Goal: Navigation & Orientation: Find specific page/section

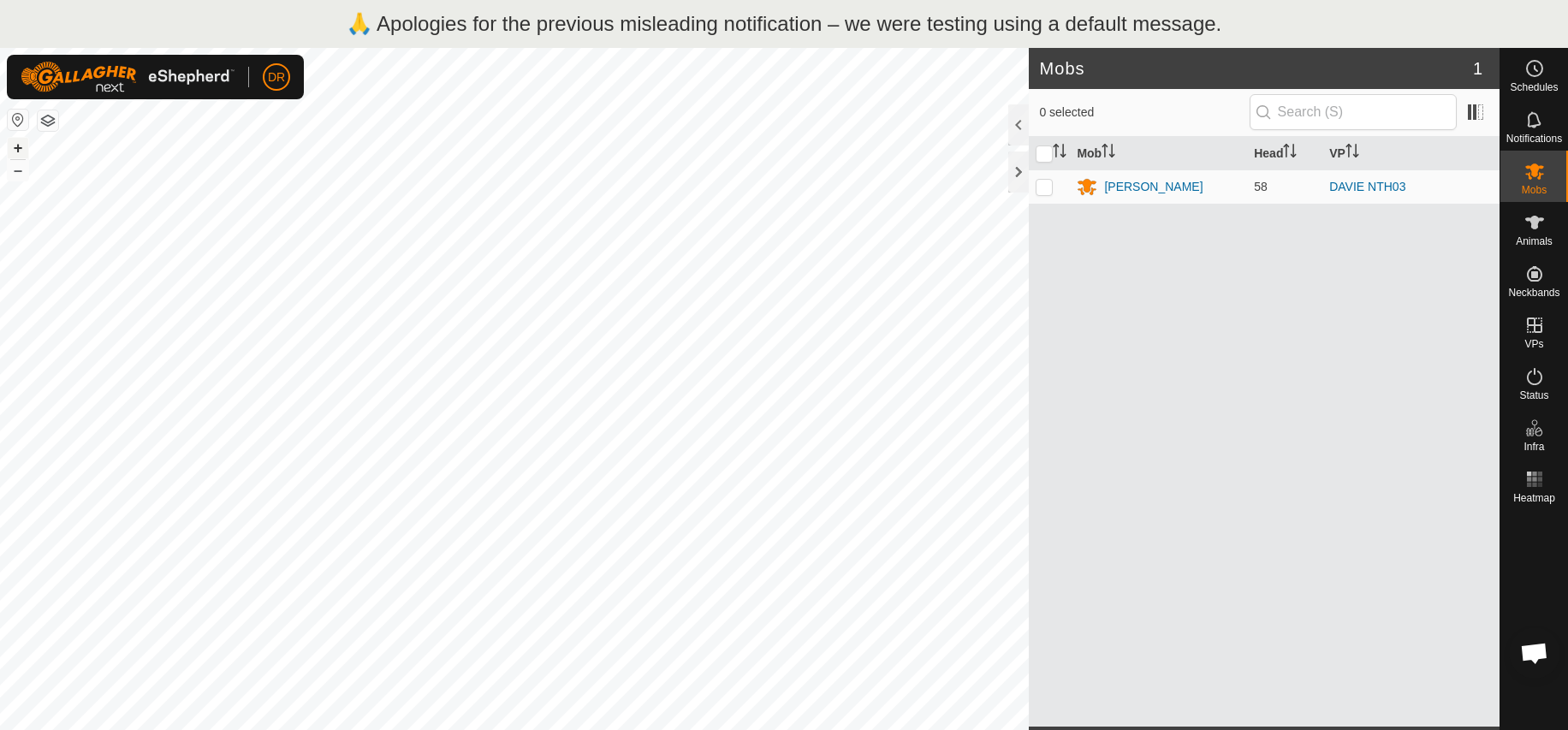
click at [14, 150] on button "+" at bounding box center [18, 148] width 21 height 21
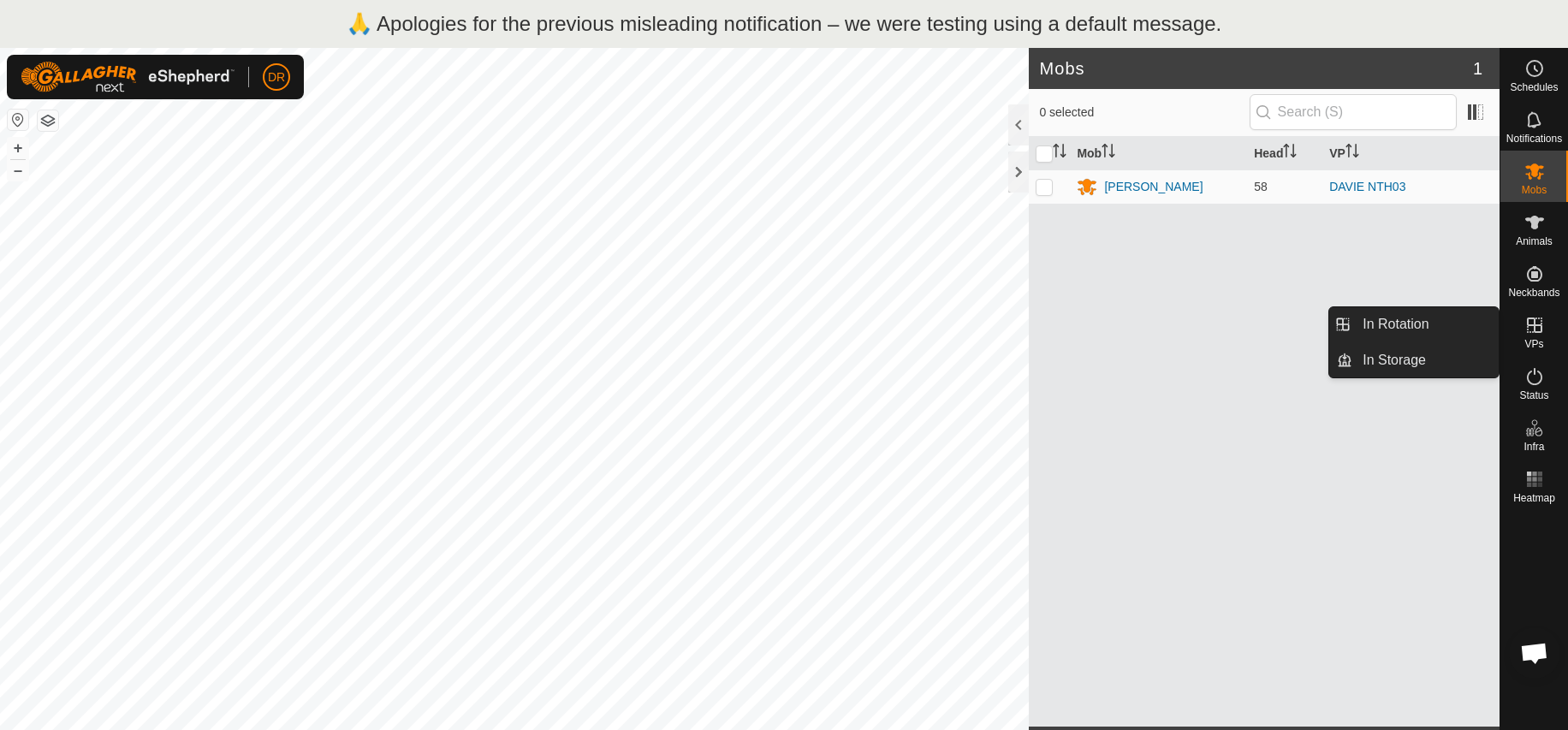
click at [1535, 338] on es-virtualpaddocks-svg-icon at bounding box center [1534, 325] width 31 height 27
click at [1417, 332] on link "In Rotation" at bounding box center [1425, 324] width 146 height 34
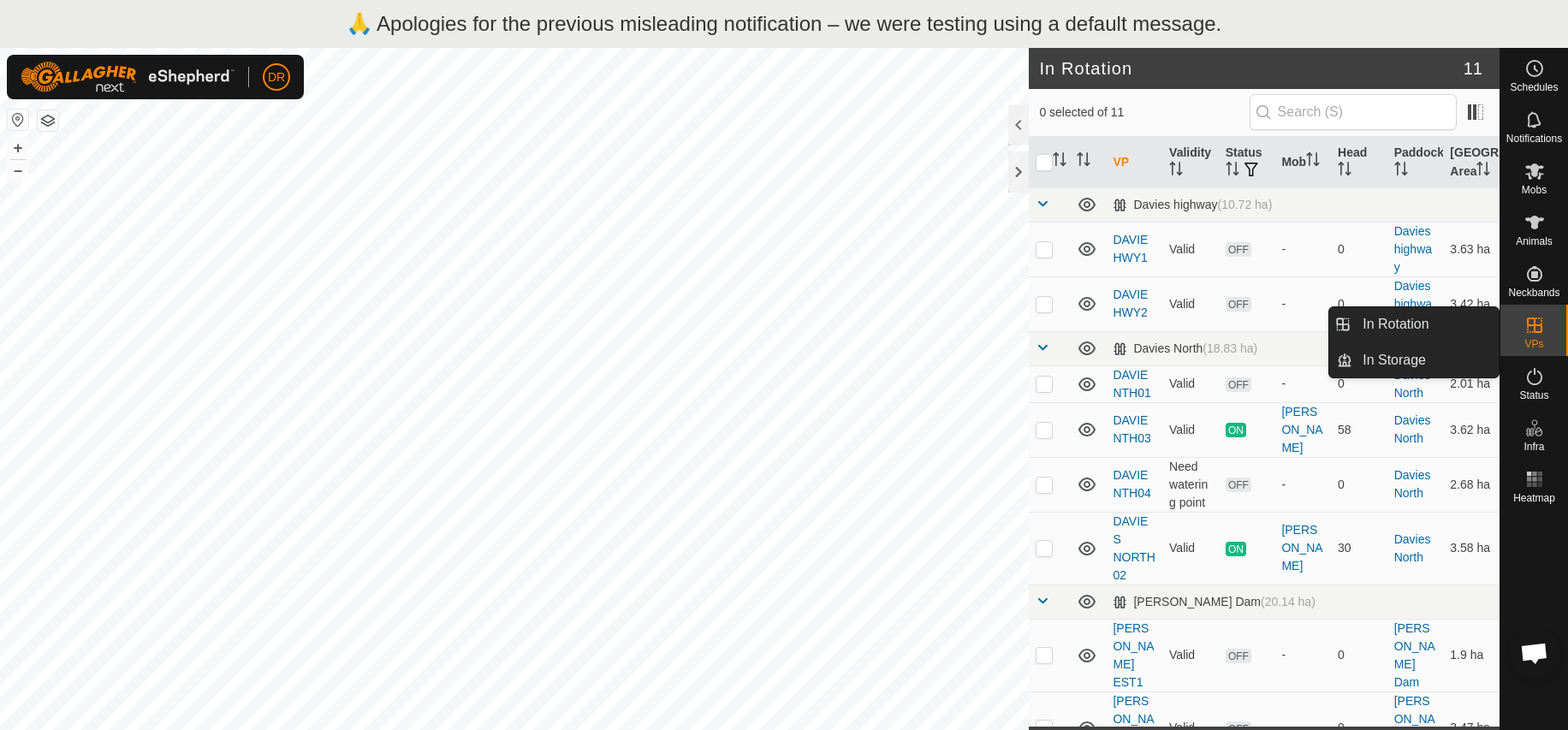
click at [1546, 325] on es-virtualpaddocks-svg-icon at bounding box center [1534, 325] width 31 height 27
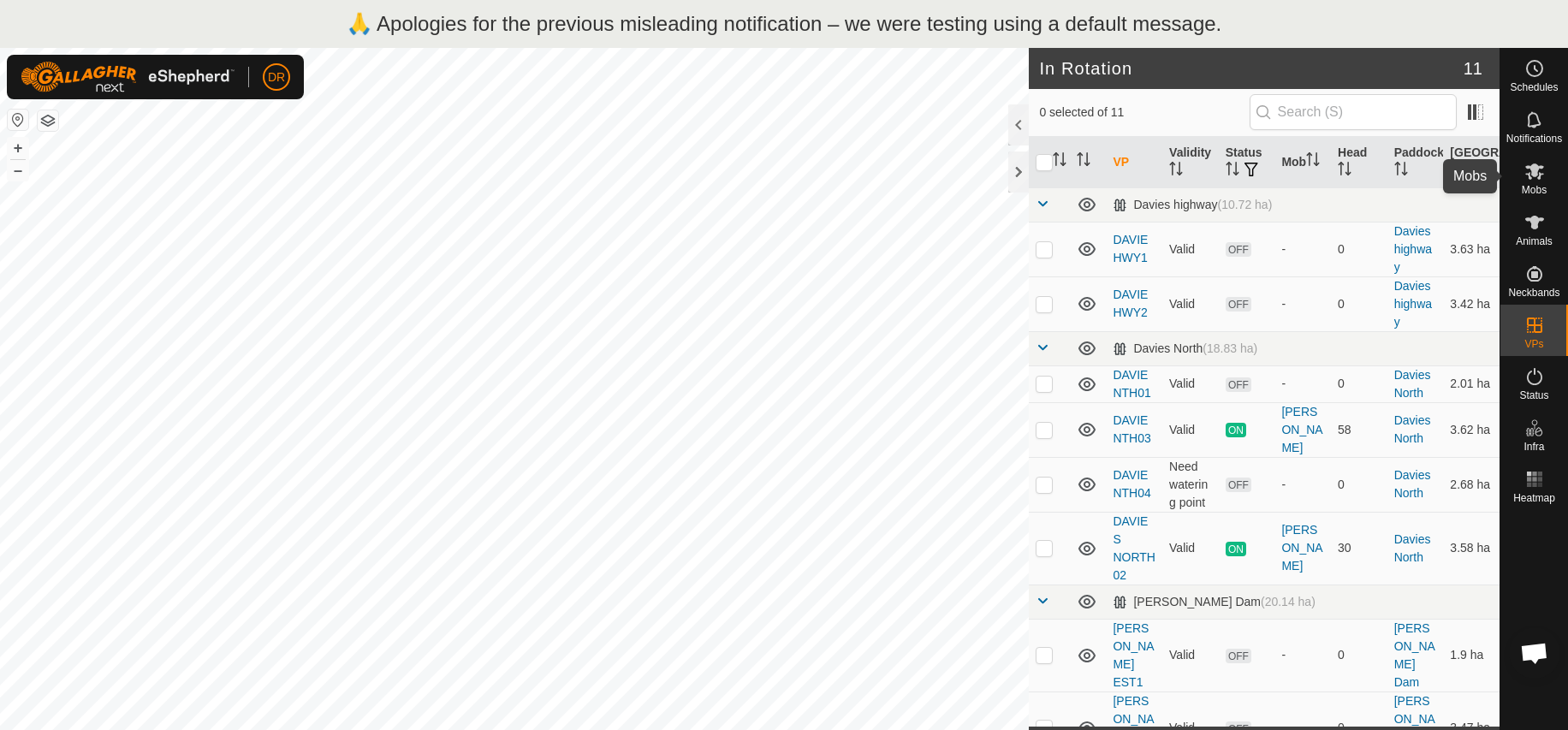
click at [1537, 173] on icon at bounding box center [1535, 172] width 19 height 16
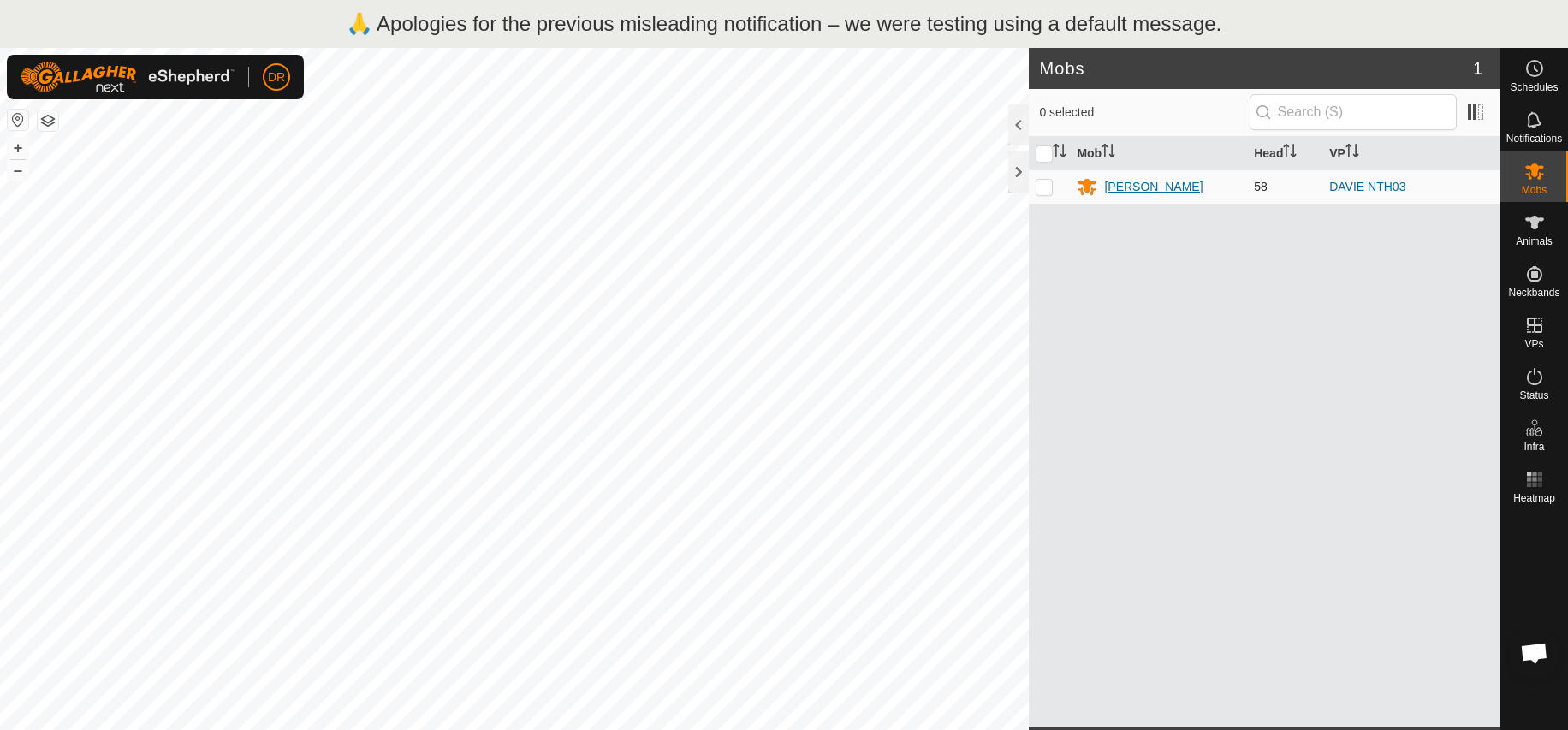
click at [1177, 193] on div "[PERSON_NAME]" at bounding box center [1158, 187] width 164 height 21
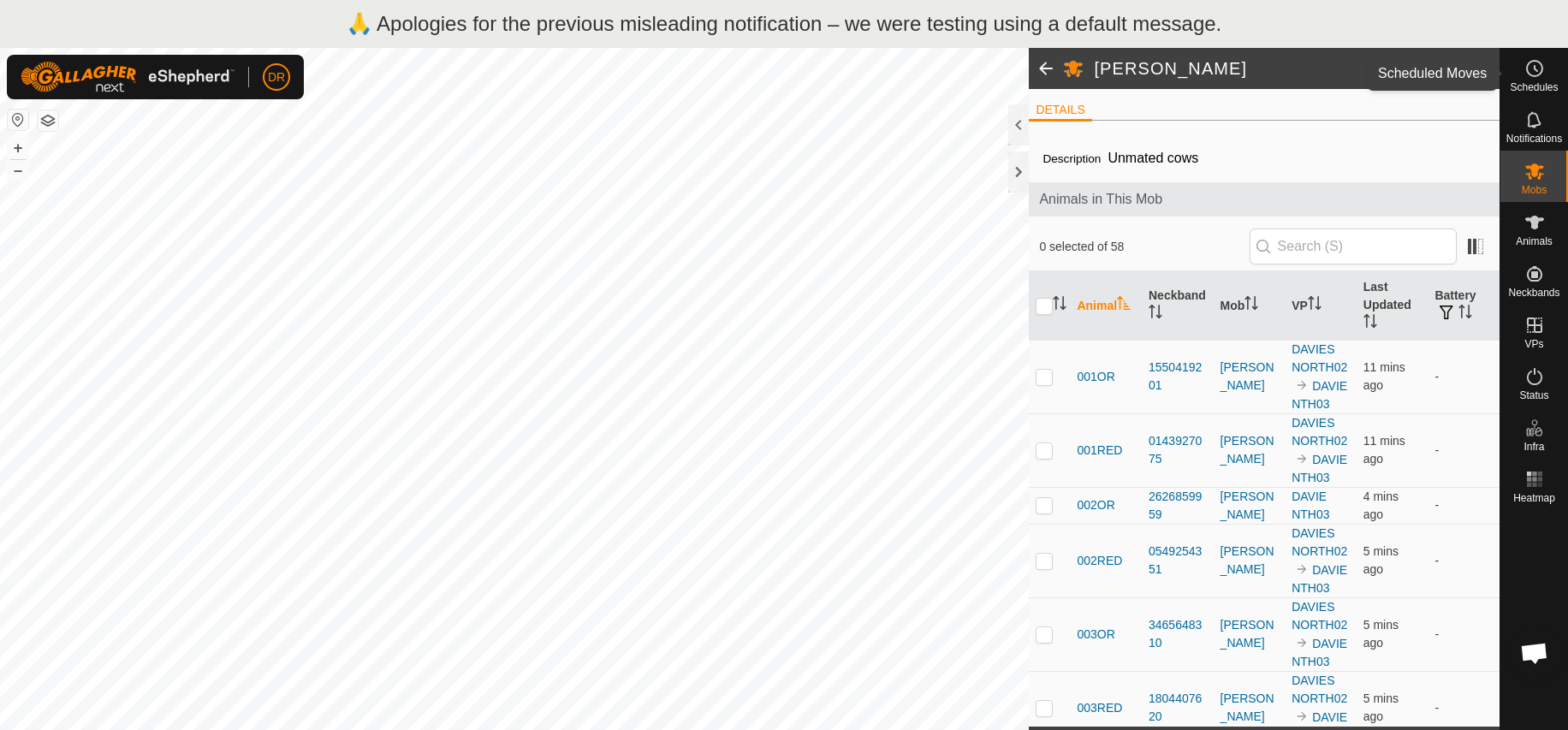
click at [1537, 76] on circle at bounding box center [1534, 68] width 15 height 15
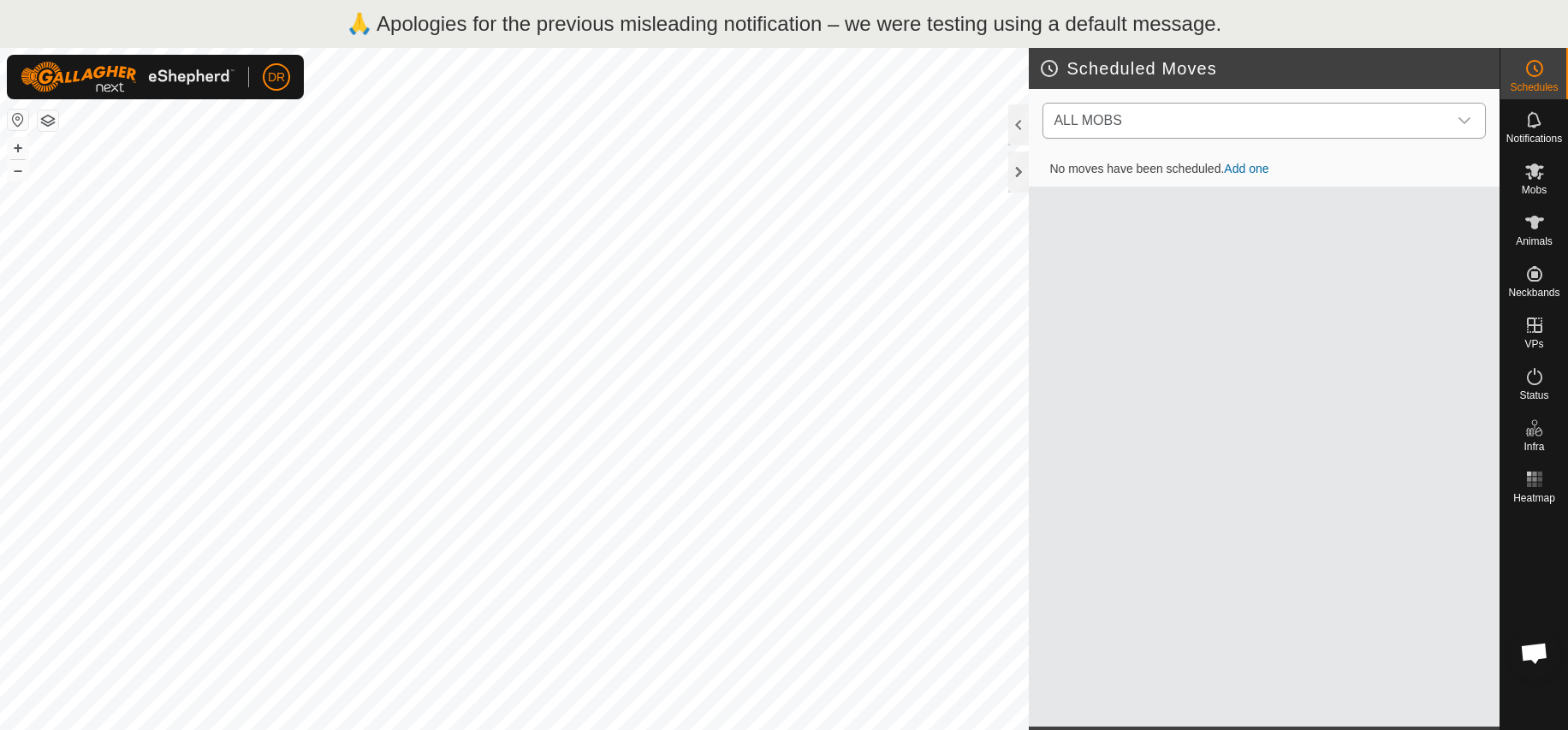
click at [1458, 119] on icon "dropdown trigger" at bounding box center [1464, 120] width 13 height 13
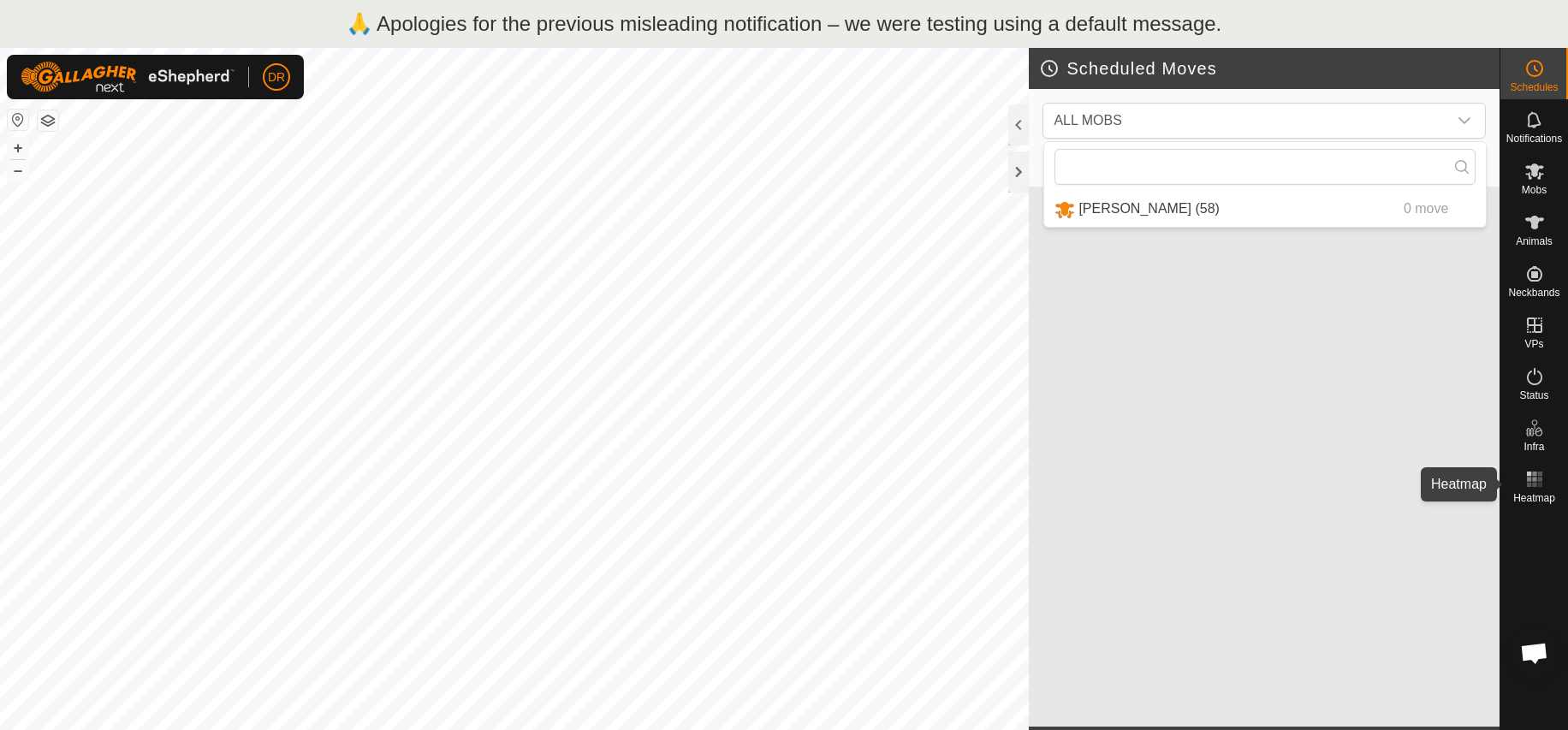
click at [1537, 478] on icon at bounding box center [1535, 480] width 21 height 21
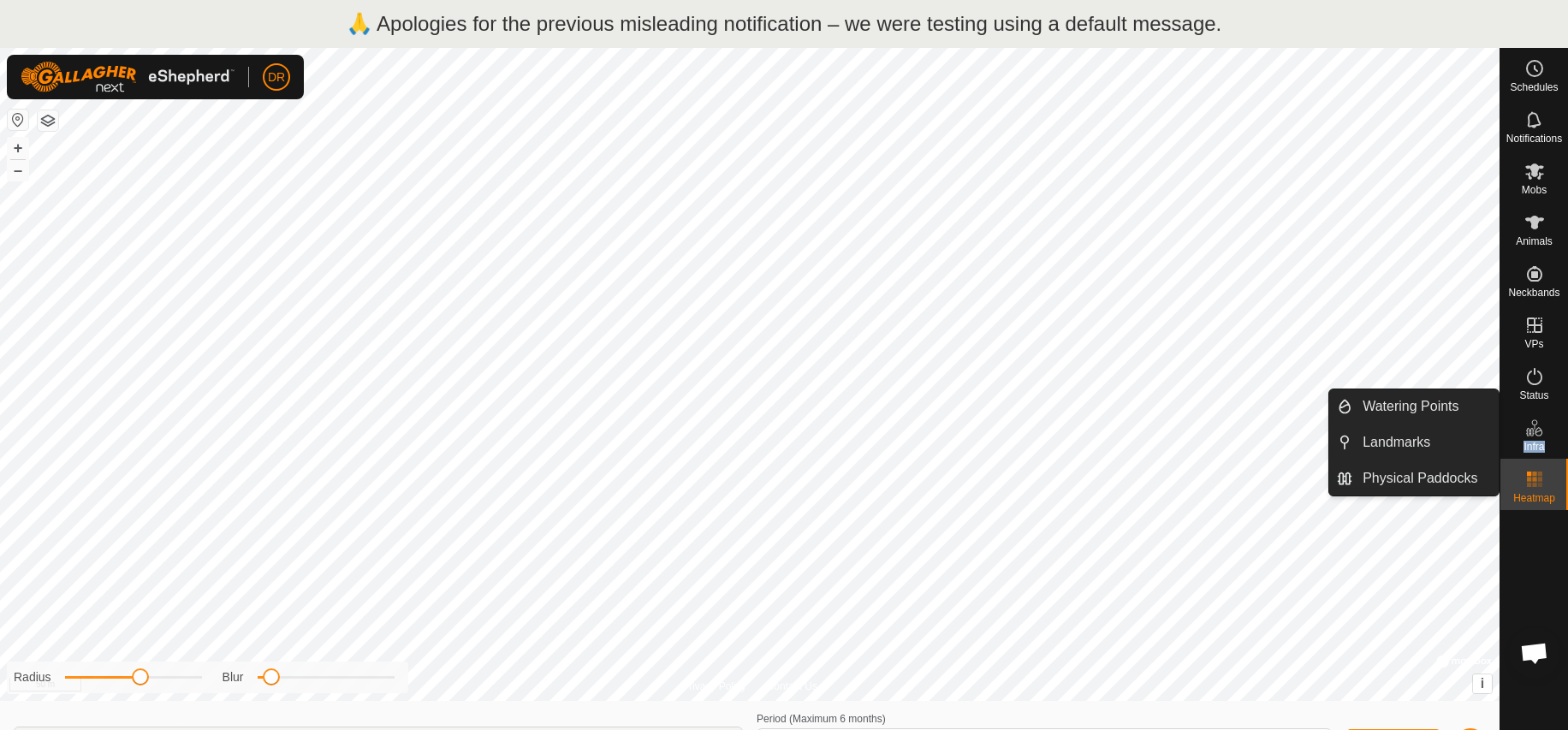
drag, startPoint x: 1550, startPoint y: 411, endPoint x: 1542, endPoint y: 438, distance: 28.2
click at [1542, 447] on div "Infra" at bounding box center [1533, 433] width 67 height 51
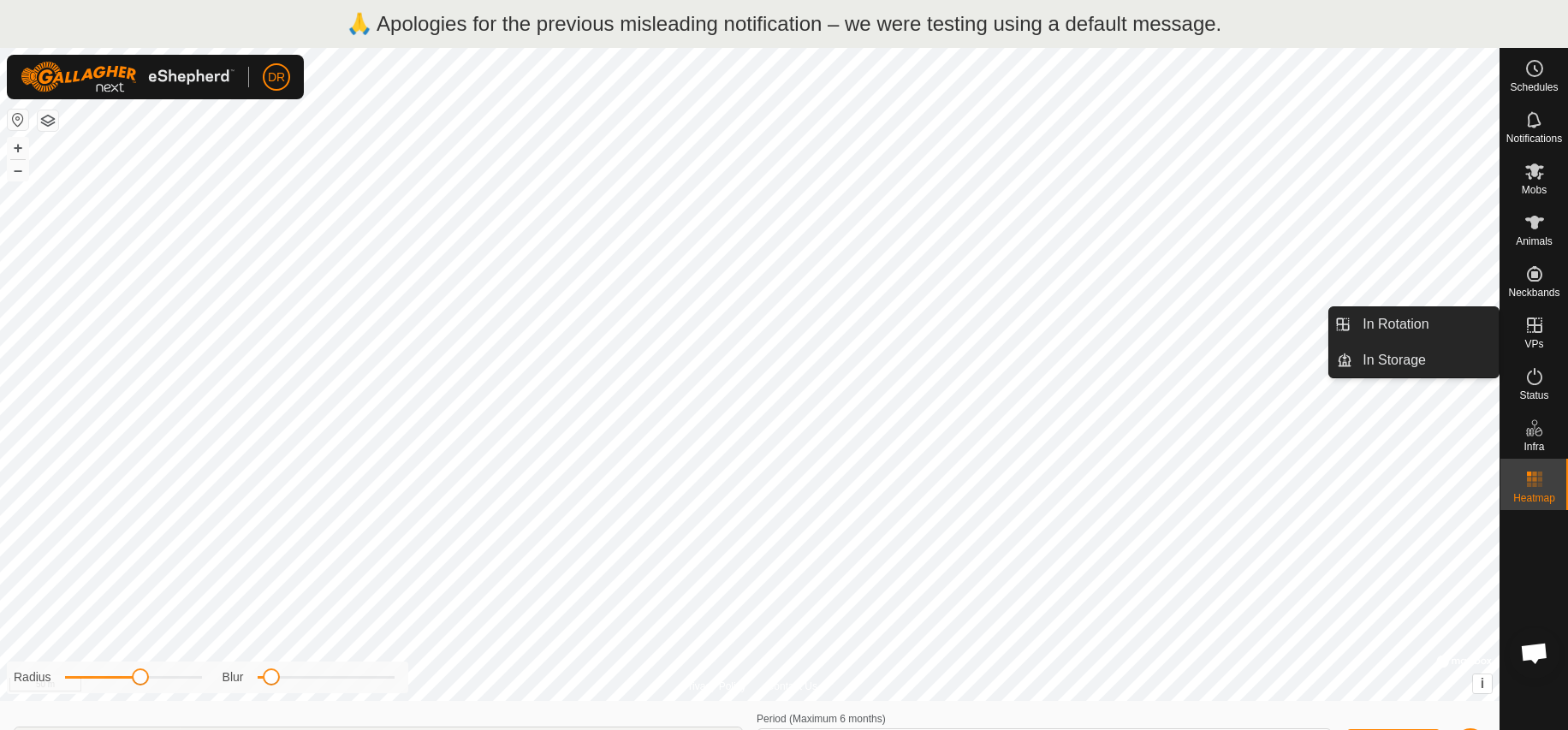
click at [1541, 333] on icon at bounding box center [1535, 325] width 21 height 21
click at [1379, 325] on link "In Rotation" at bounding box center [1425, 324] width 146 height 34
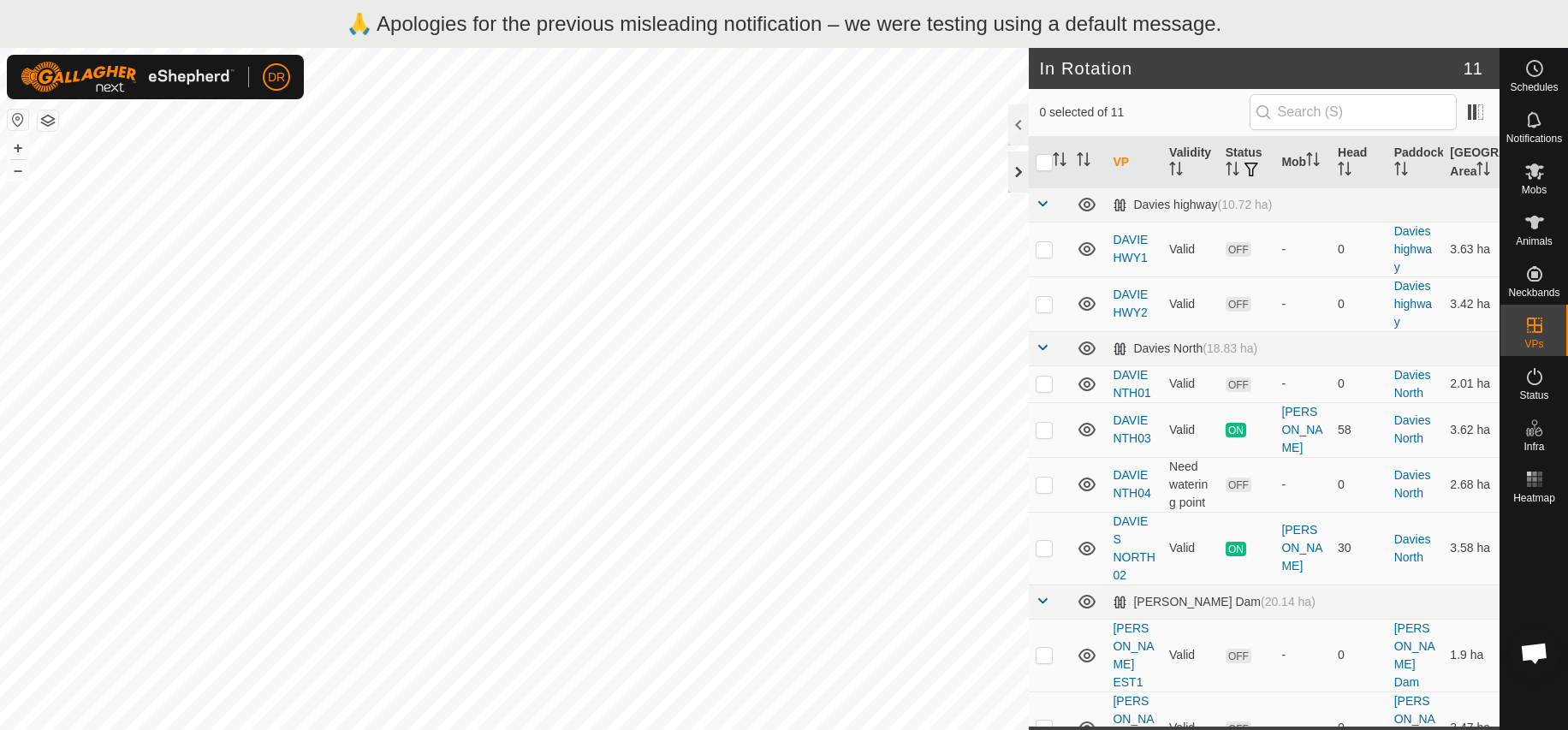
click at [1015, 173] on div at bounding box center [1018, 172] width 21 height 41
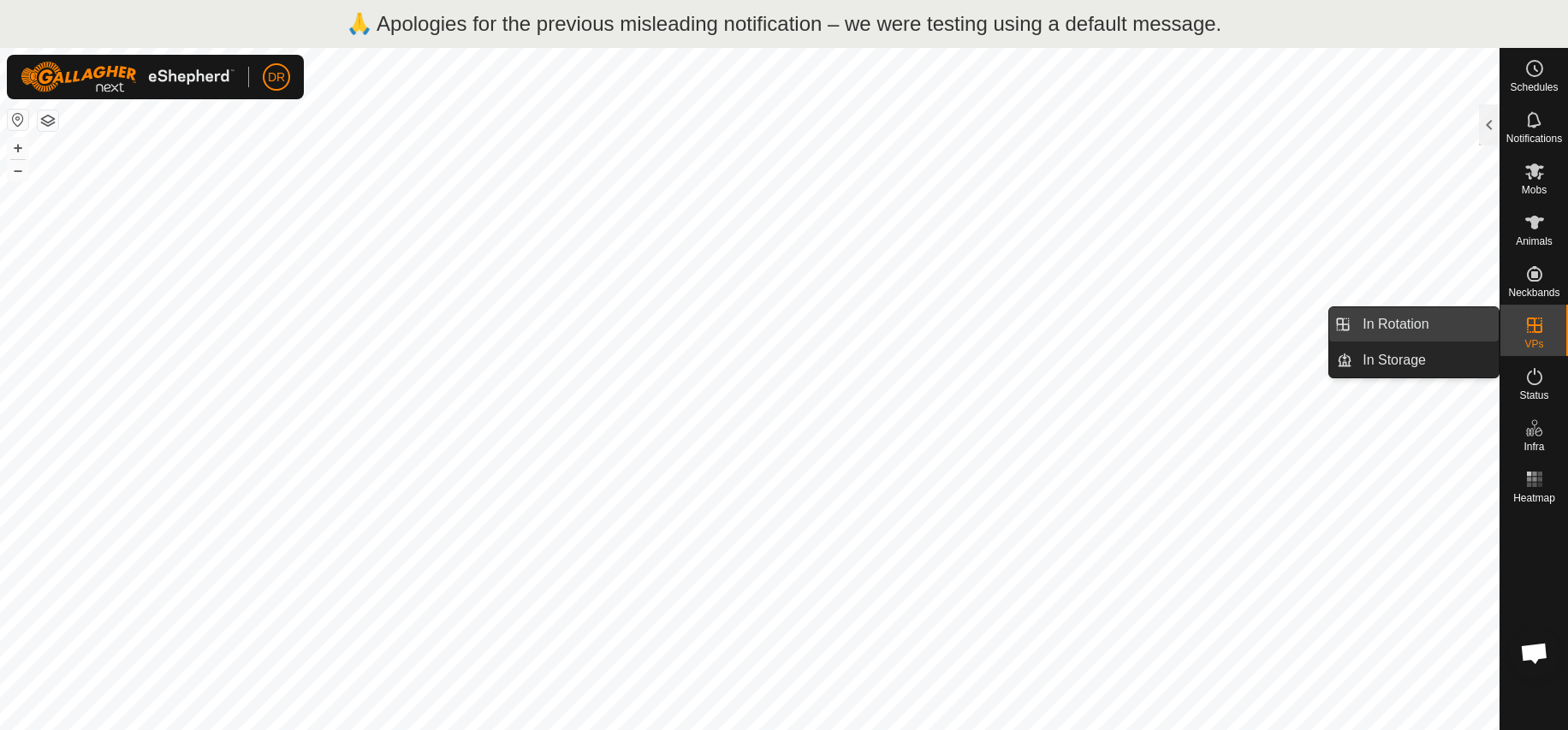
click at [1469, 331] on link "In Rotation" at bounding box center [1425, 324] width 146 height 34
click at [1363, 319] on link "In Rotation" at bounding box center [1425, 324] width 146 height 34
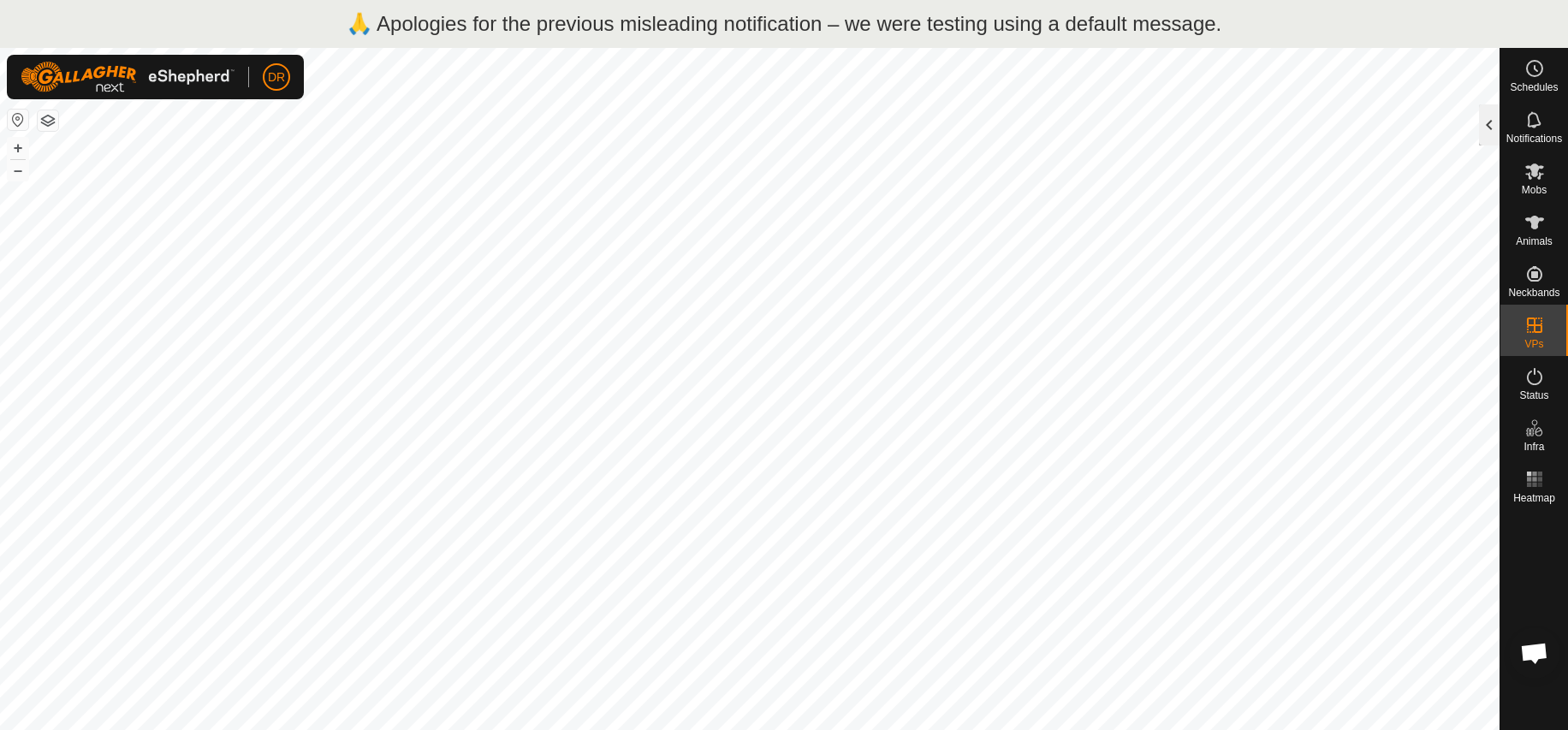
click at [1486, 121] on div at bounding box center [1489, 124] width 21 height 41
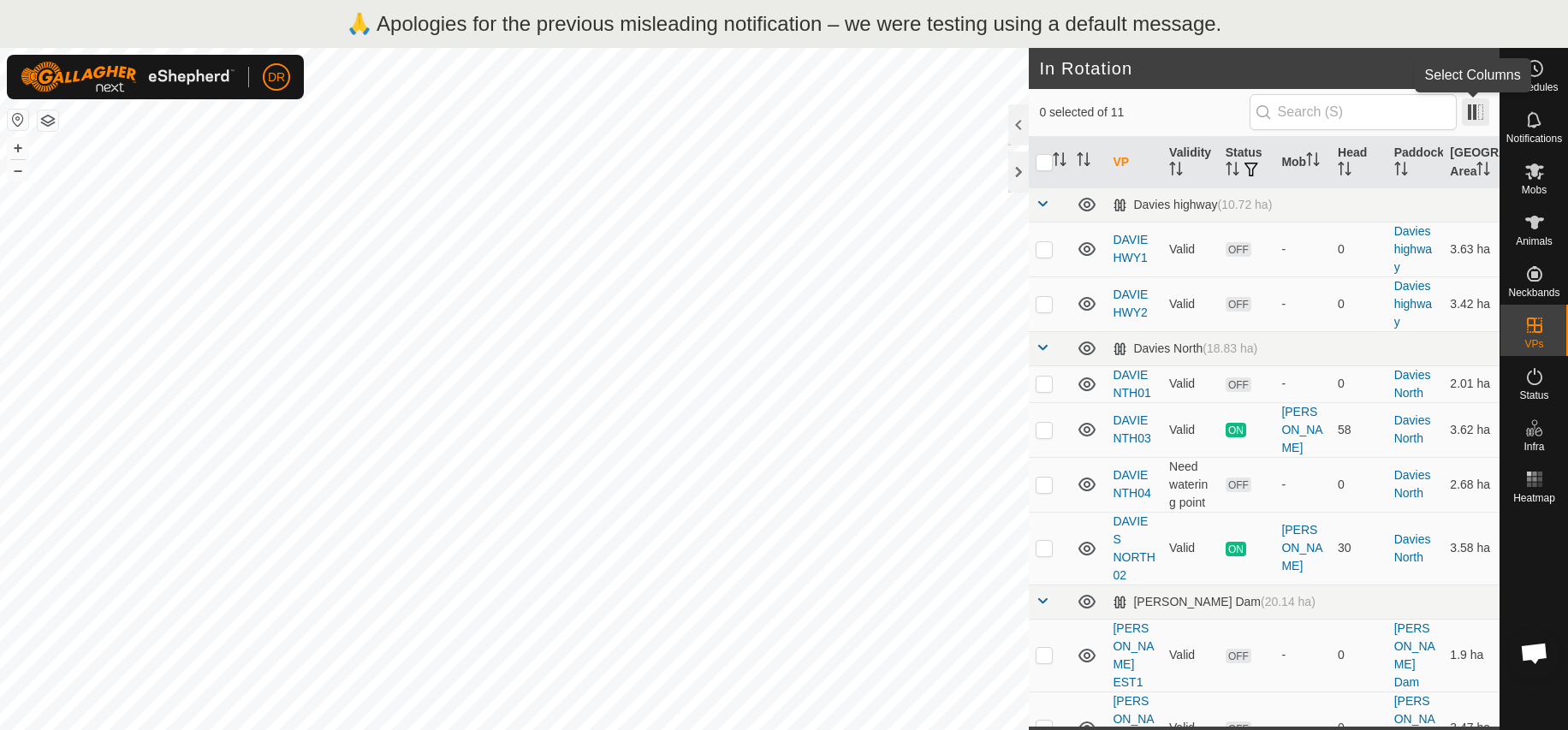
click at [1475, 115] on span at bounding box center [1475, 112] width 27 height 27
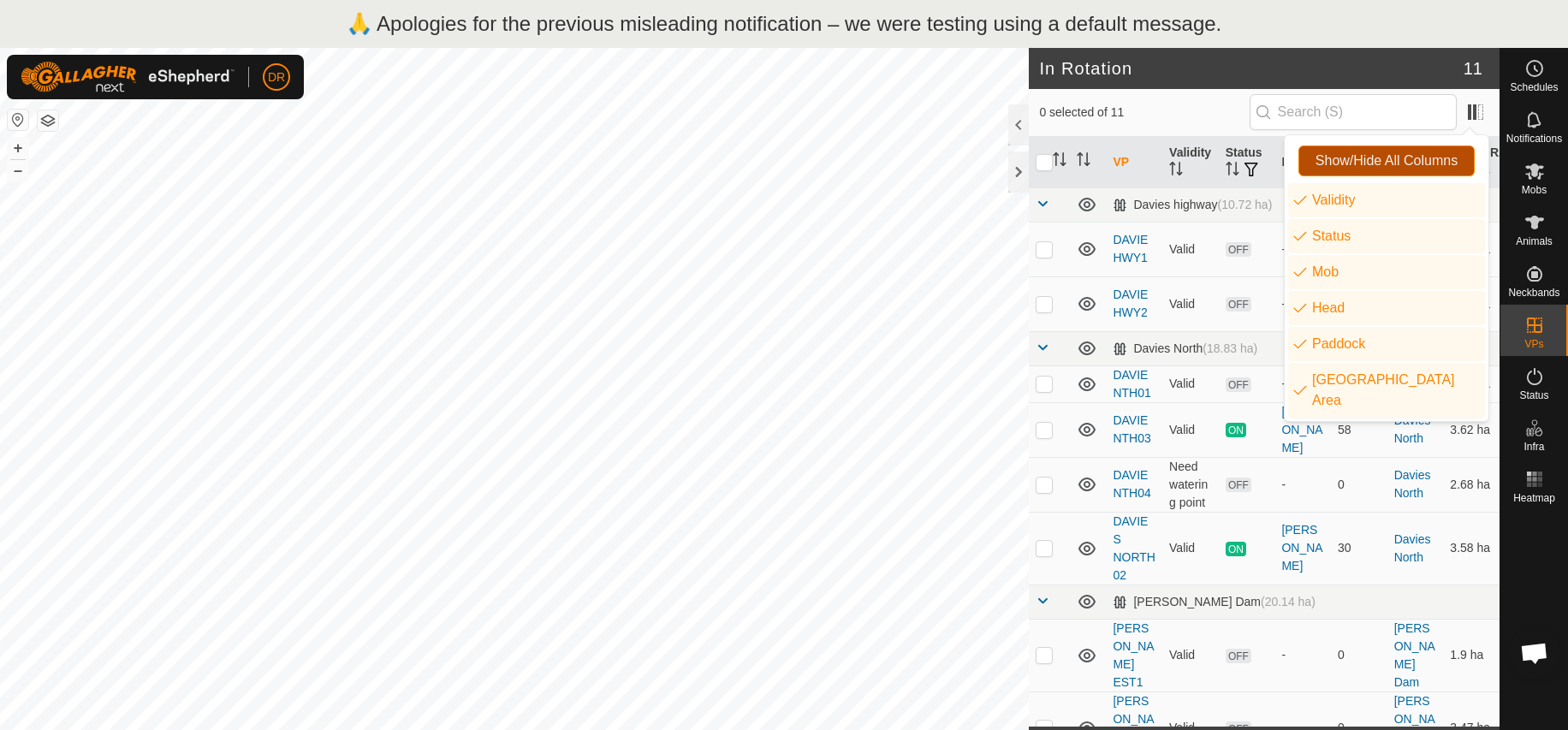
click at [1332, 155] on span "Show/Hide All Columns" at bounding box center [1386, 161] width 142 height 15
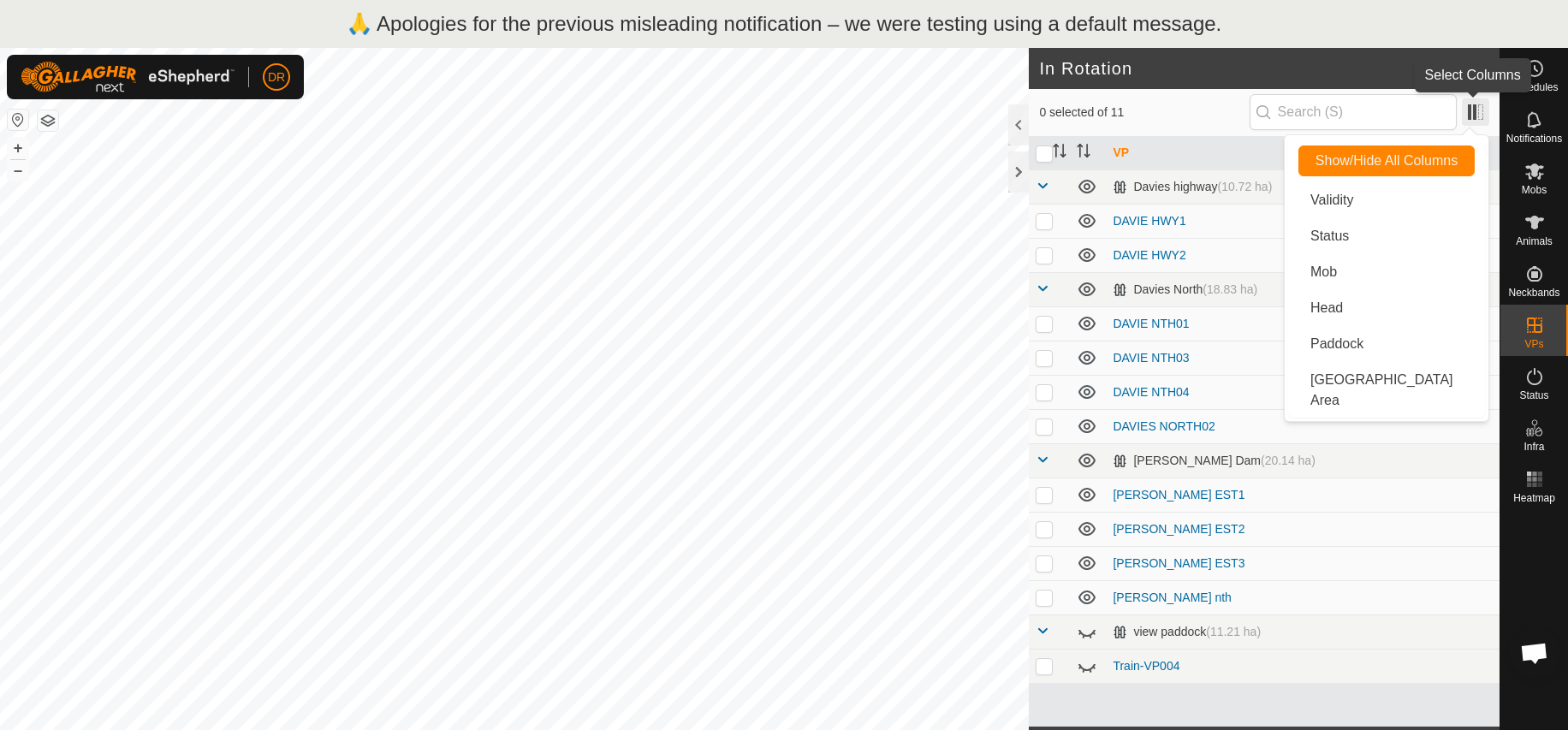
click at [1476, 116] on span at bounding box center [1475, 112] width 27 height 27
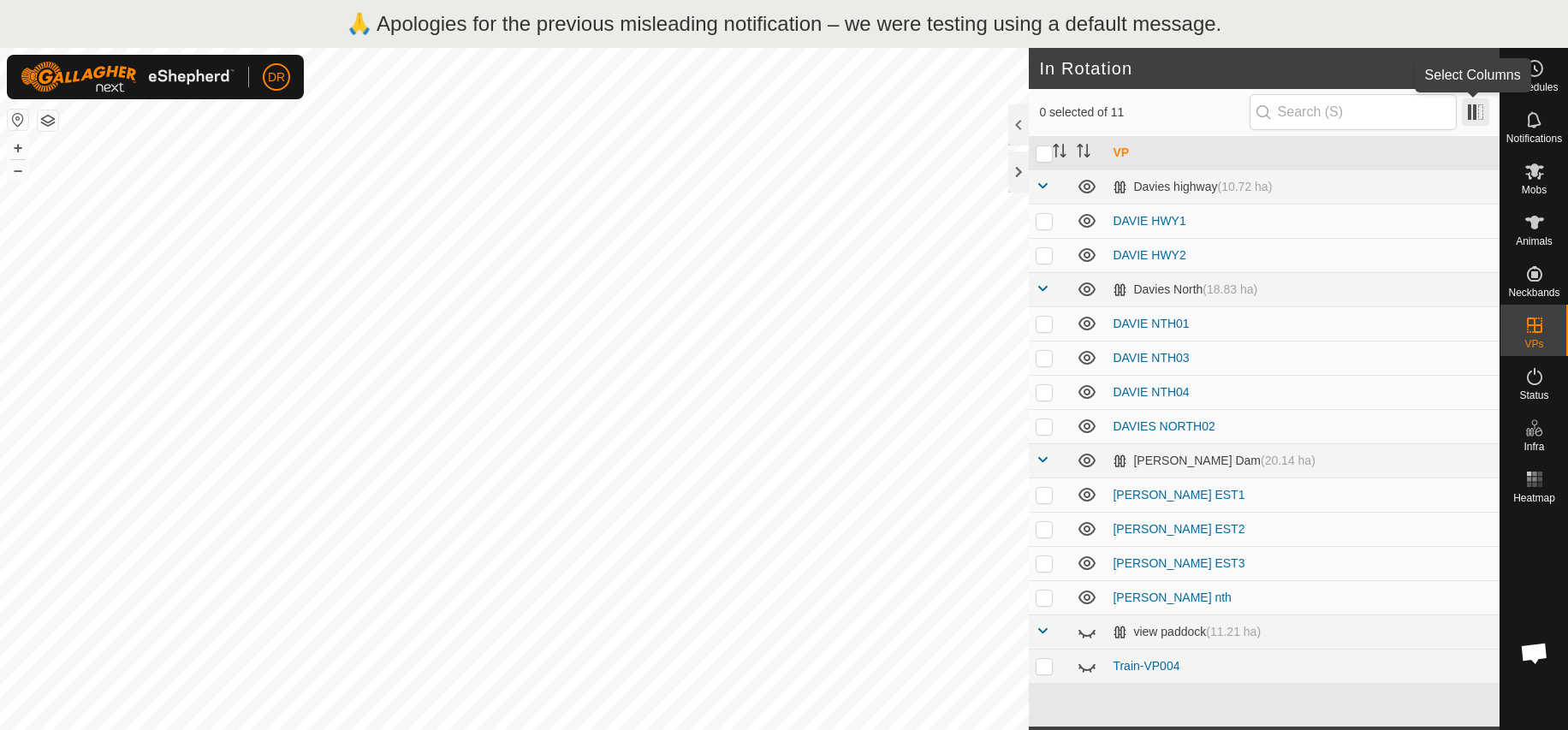
click at [1485, 117] on span at bounding box center [1475, 112] width 27 height 27
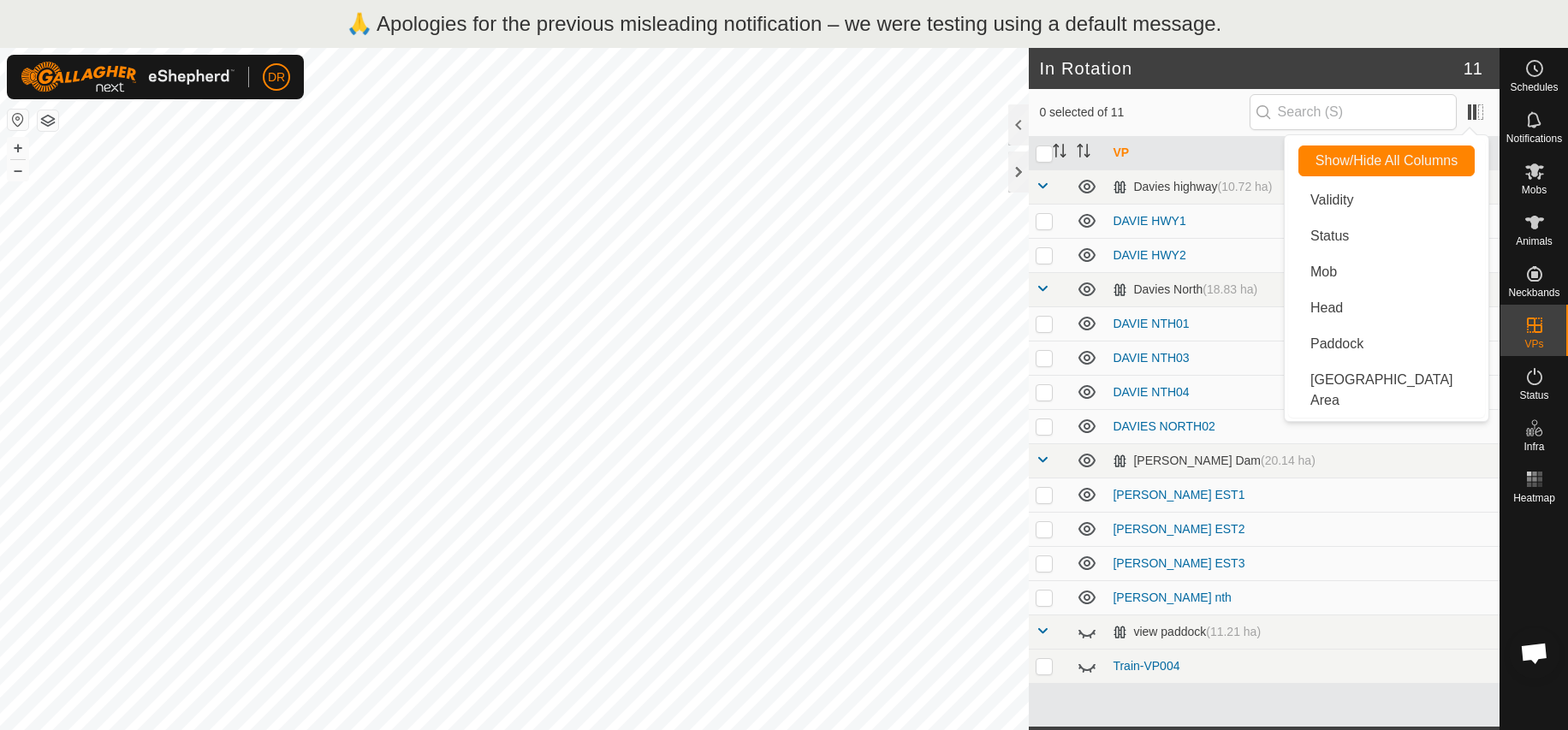
click at [1150, 103] on span "0 selected of 11" at bounding box center [1144, 112] width 209 height 18
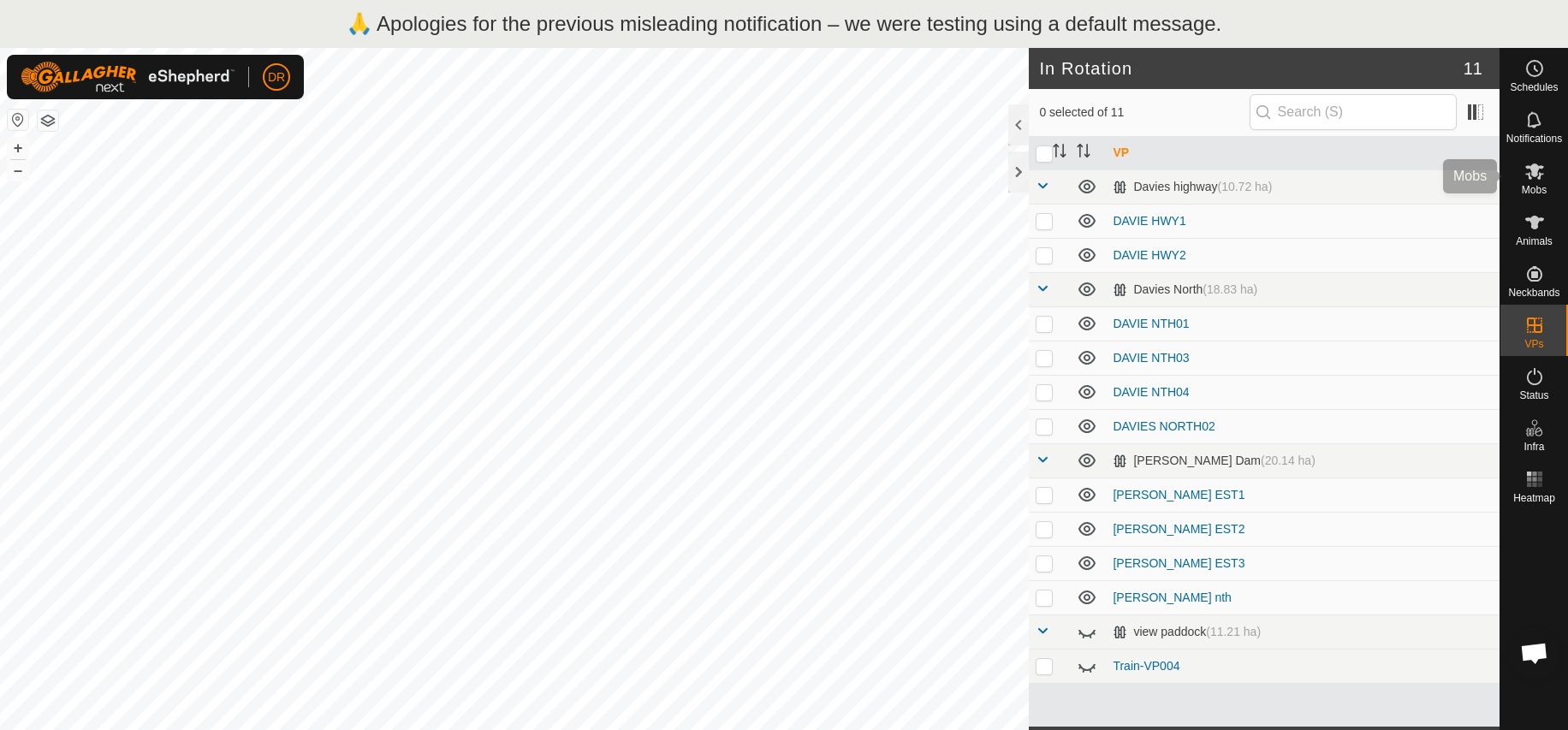
click at [1531, 180] on icon at bounding box center [1535, 172] width 21 height 21
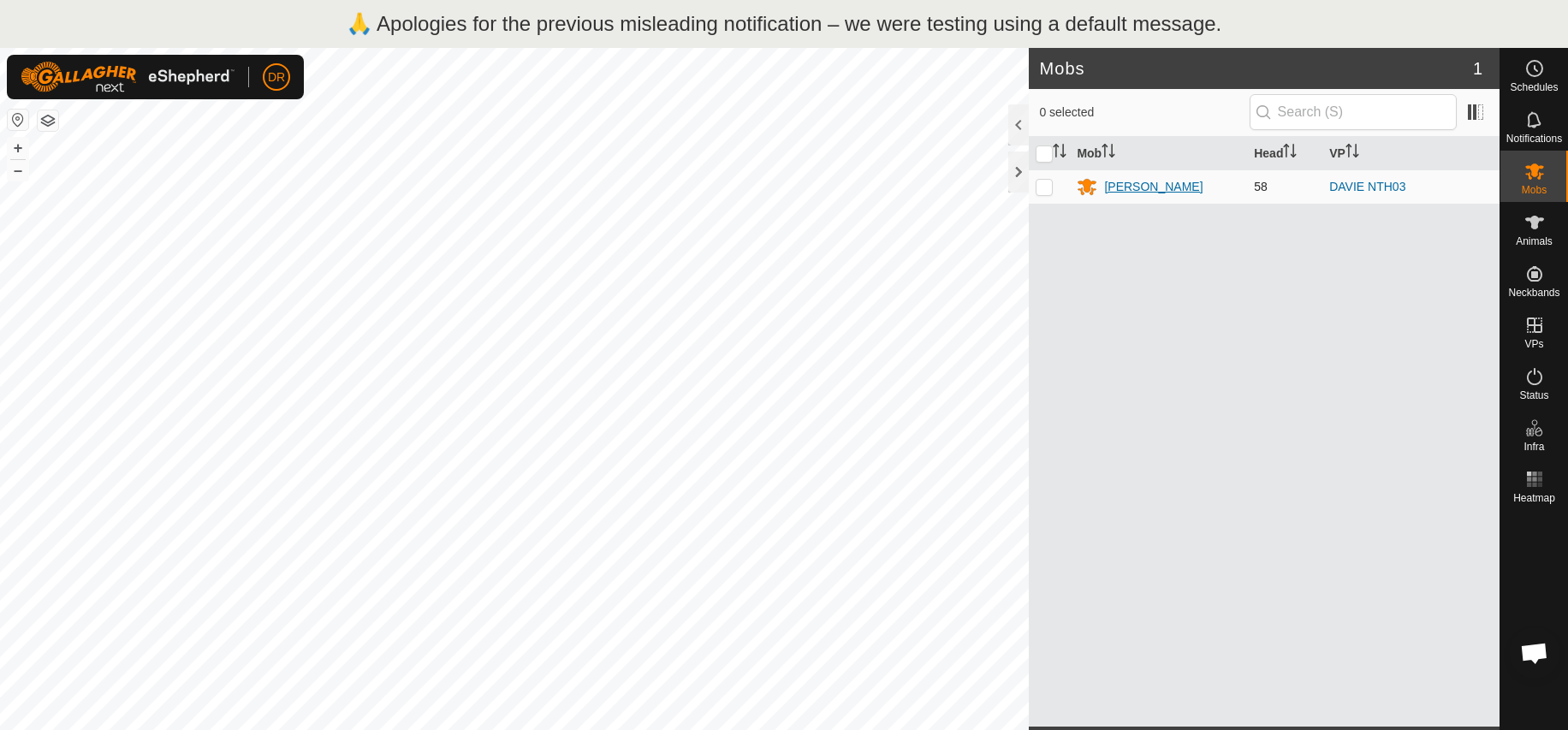
click at [1104, 185] on div "[PERSON_NAME]" at bounding box center [1158, 187] width 164 height 21
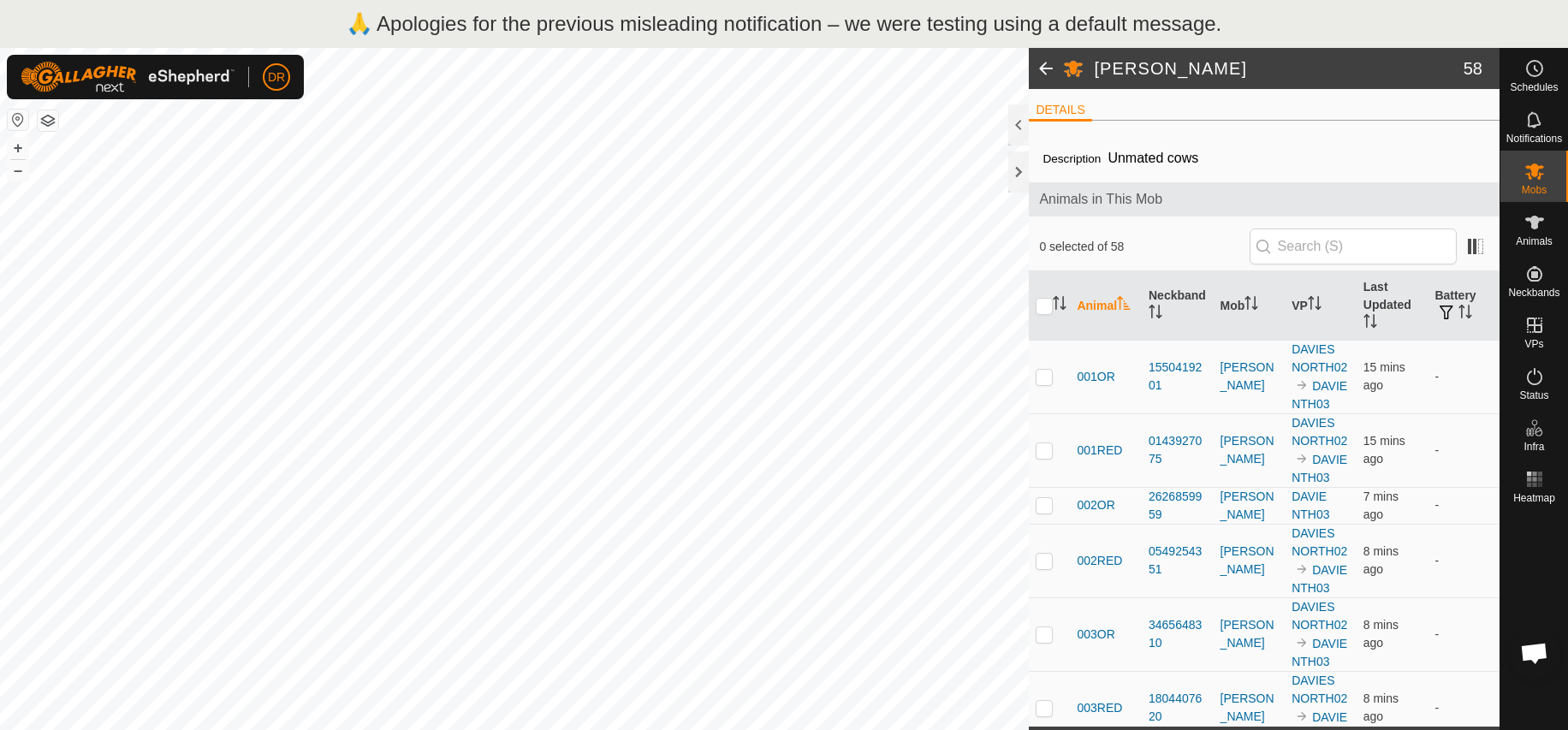
click at [1041, 65] on span at bounding box center [1046, 68] width 34 height 41
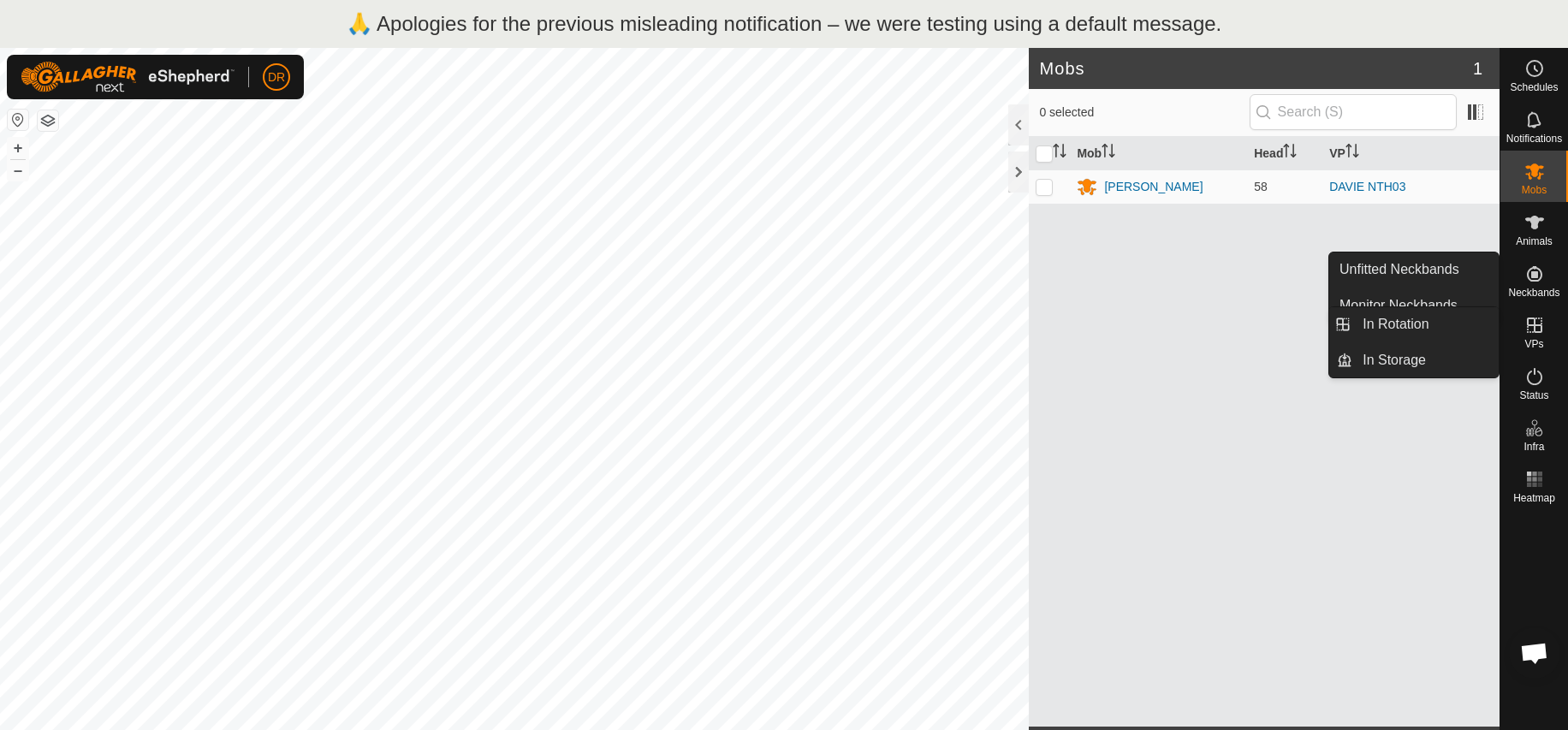
click at [1544, 332] on icon at bounding box center [1535, 325] width 21 height 21
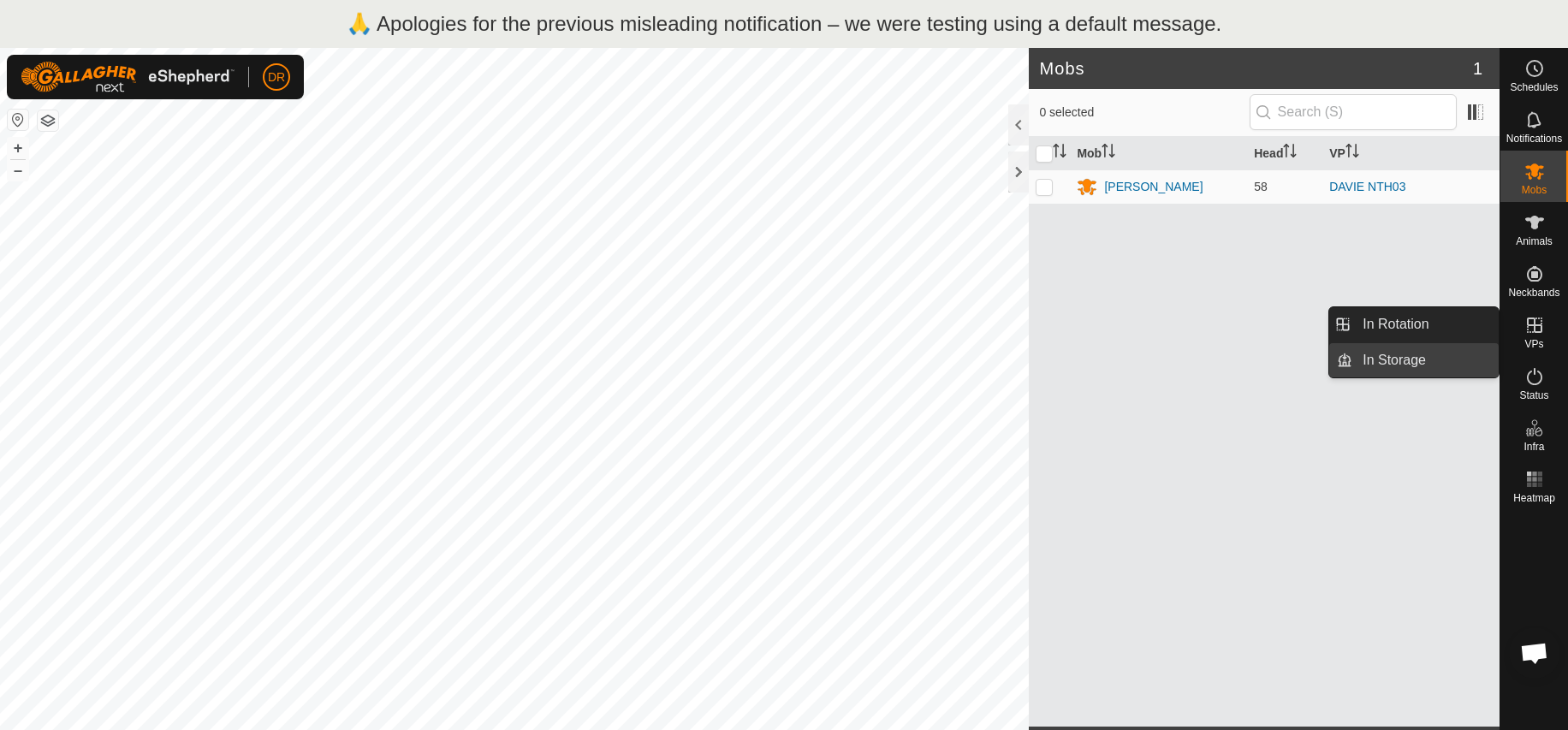
click at [1392, 362] on link "In Storage" at bounding box center [1425, 360] width 146 height 34
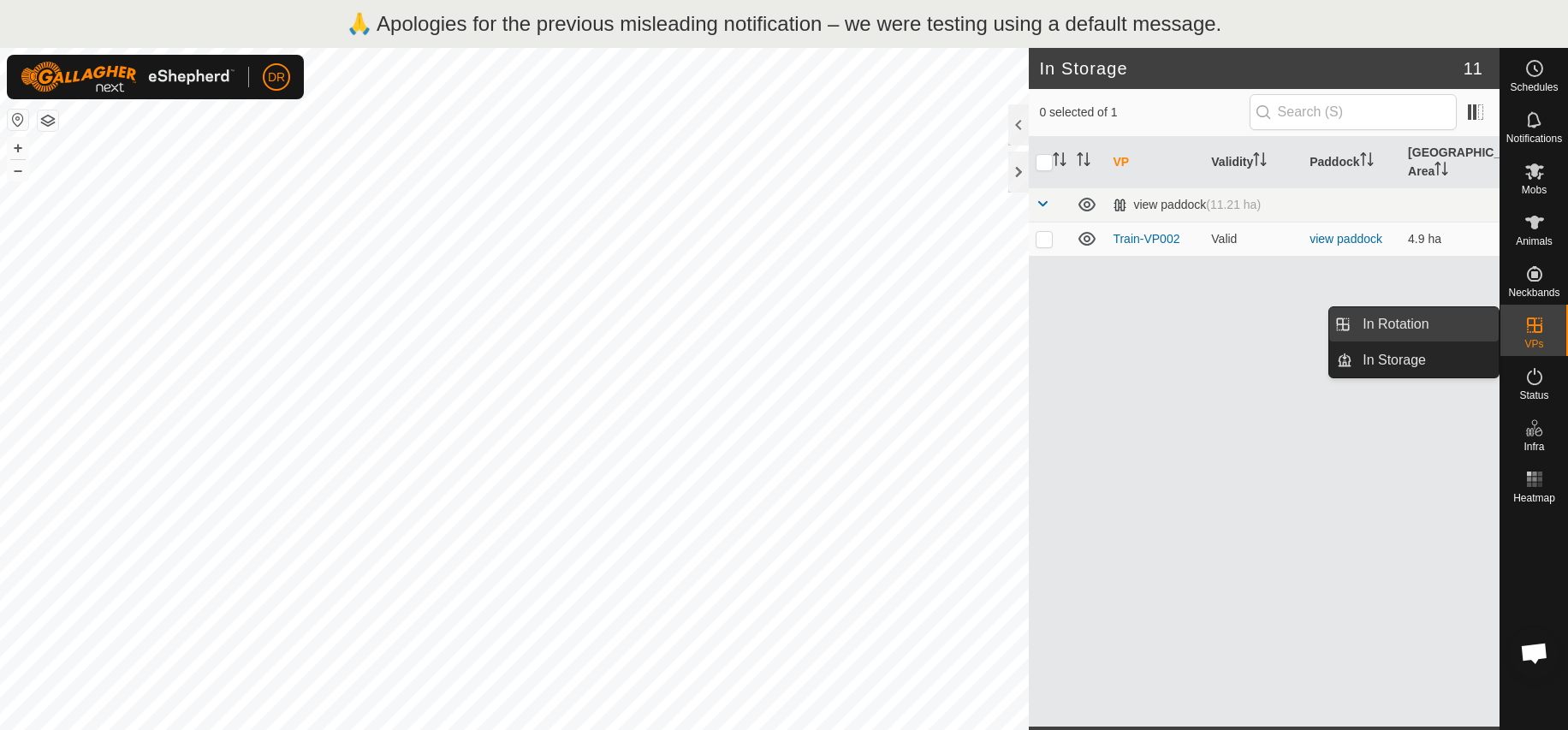
click at [1440, 330] on link "In Rotation" at bounding box center [1425, 324] width 146 height 34
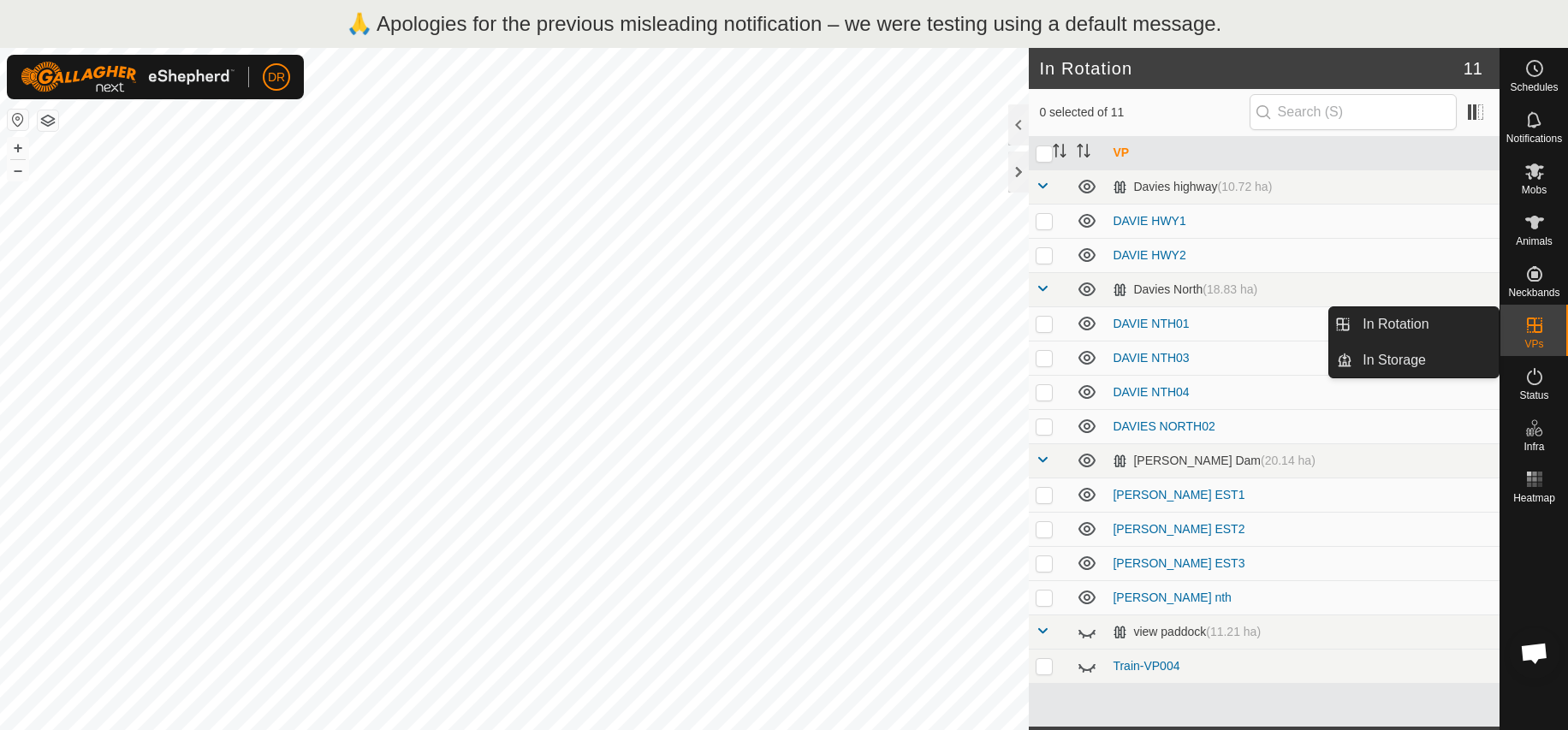
click at [1541, 328] on icon at bounding box center [1534, 325] width 15 height 15
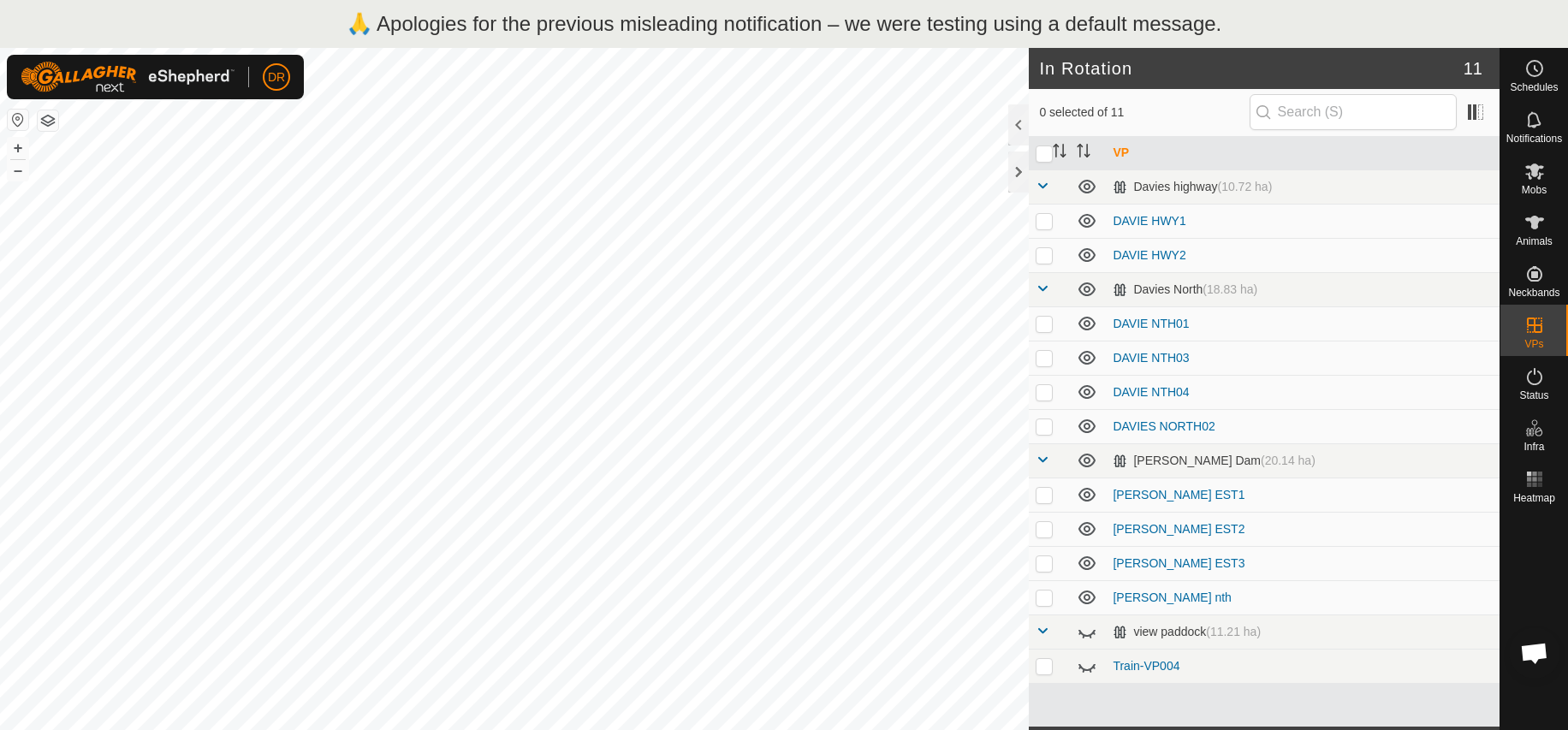
click at [1168, 111] on span "0 selected of 11" at bounding box center [1144, 112] width 209 height 18
click at [1125, 152] on th "VP" at bounding box center [1303, 154] width 394 height 33
click at [1194, 117] on span "0 selected of 11" at bounding box center [1144, 112] width 209 height 18
click at [1545, 556] on div at bounding box center [1533, 618] width 67 height 216
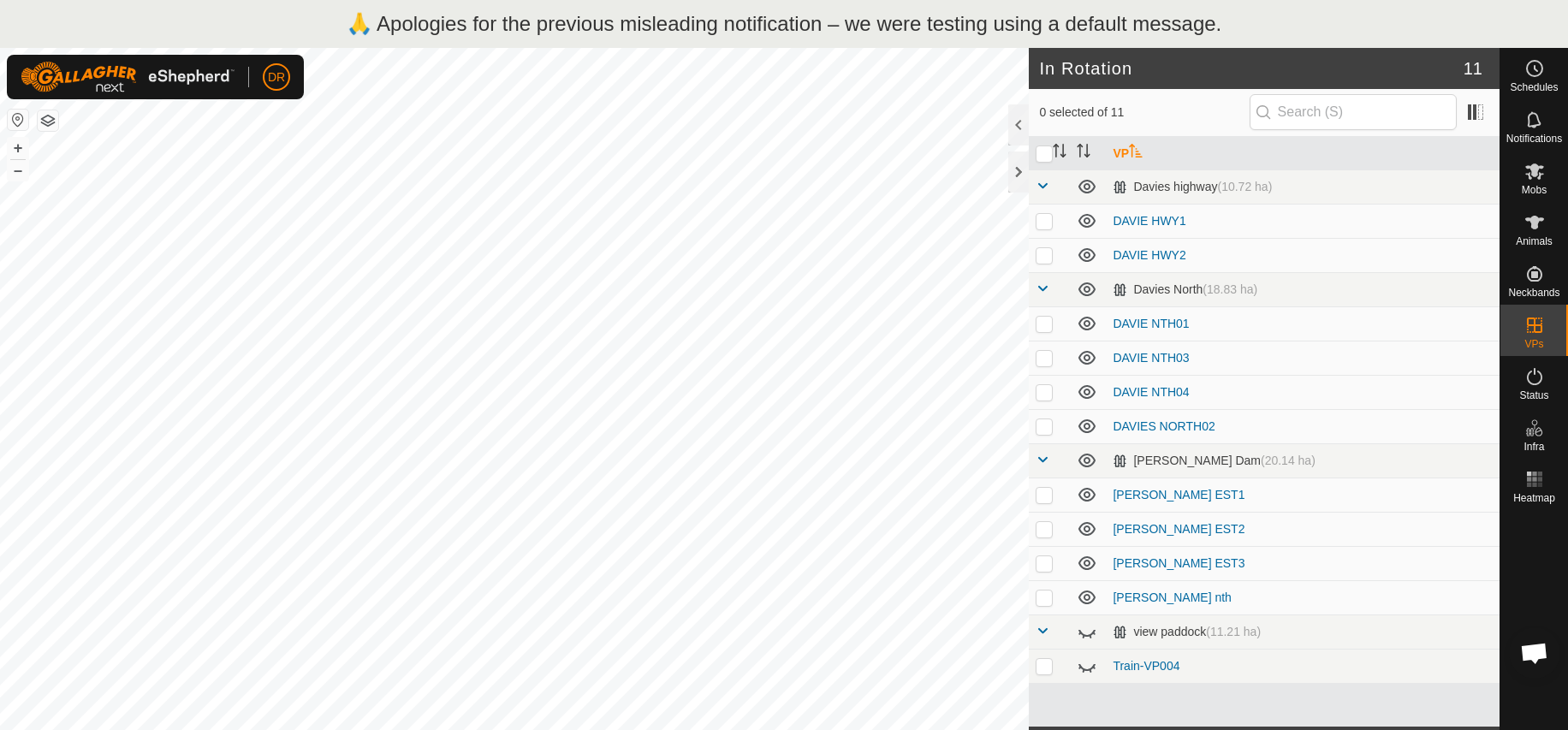
click at [1017, 174] on div at bounding box center [1018, 172] width 21 height 41
click at [1018, 173] on div at bounding box center [1018, 172] width 21 height 41
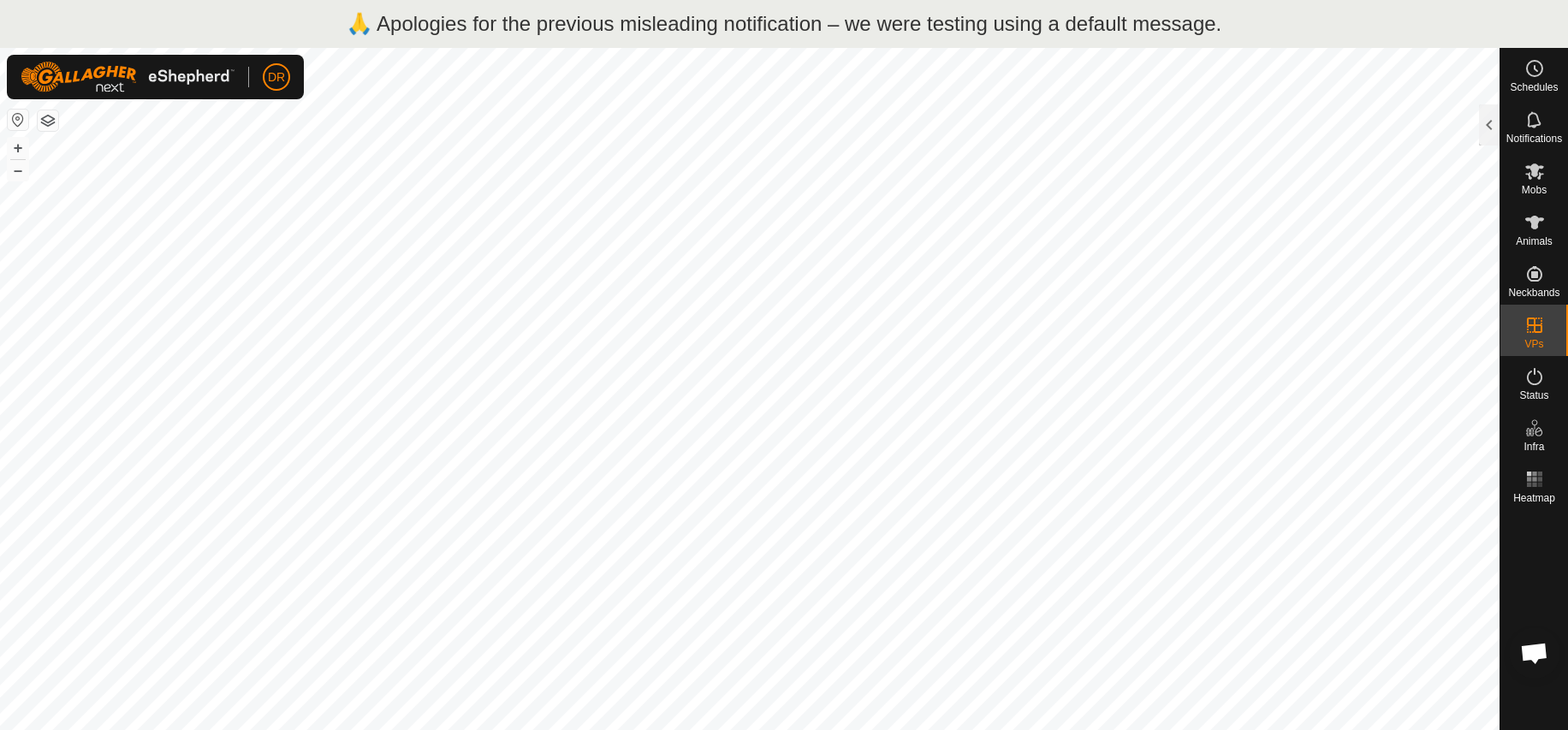
click at [1538, 656] on span "Open chat" at bounding box center [1534, 654] width 28 height 24
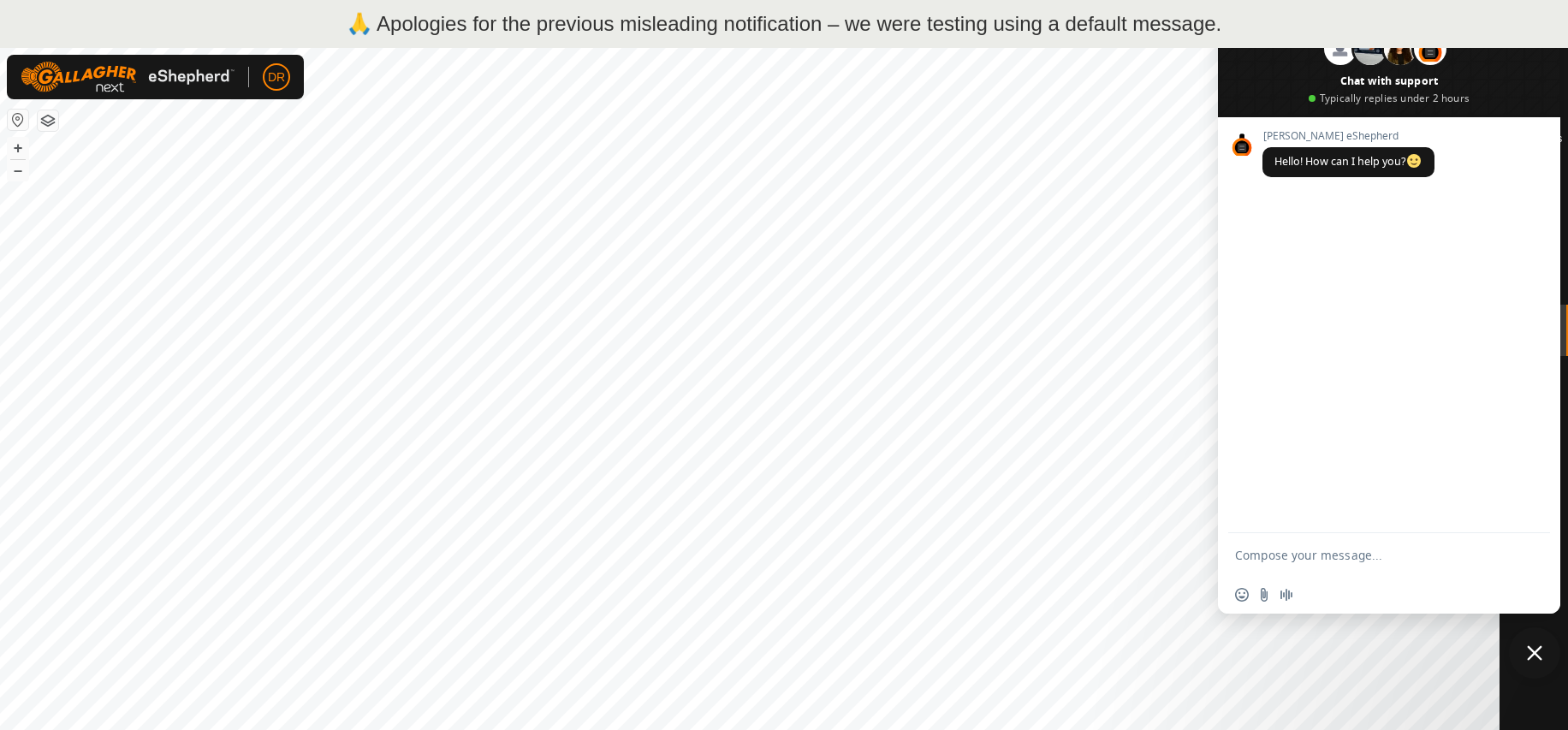
click at [1541, 648] on span "Close chat" at bounding box center [1534, 653] width 15 height 15
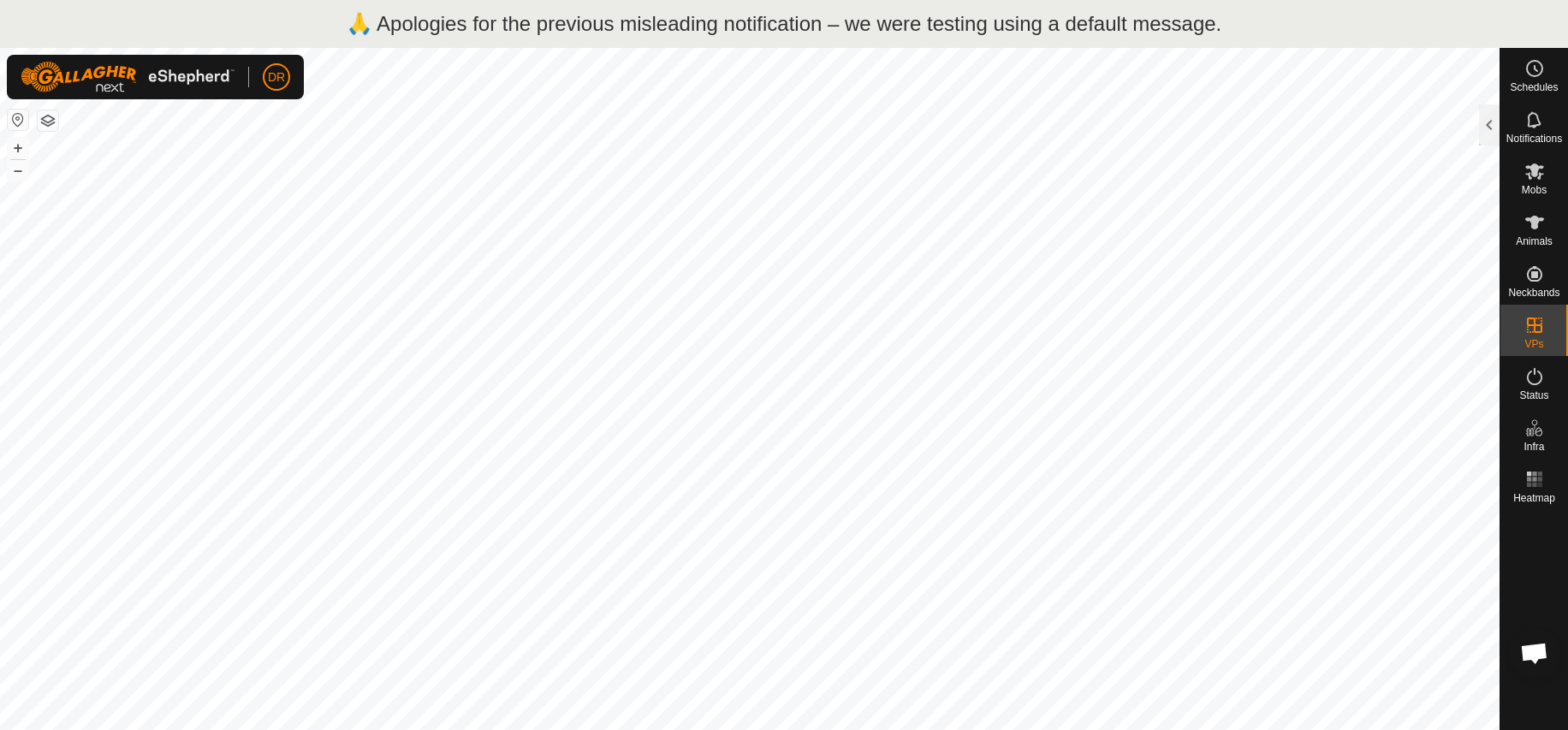
click at [1553, 544] on div at bounding box center [1533, 618] width 67 height 216
click at [1534, 123] on icon at bounding box center [1535, 120] width 21 height 21
click at [1492, 121] on div at bounding box center [1489, 124] width 21 height 41
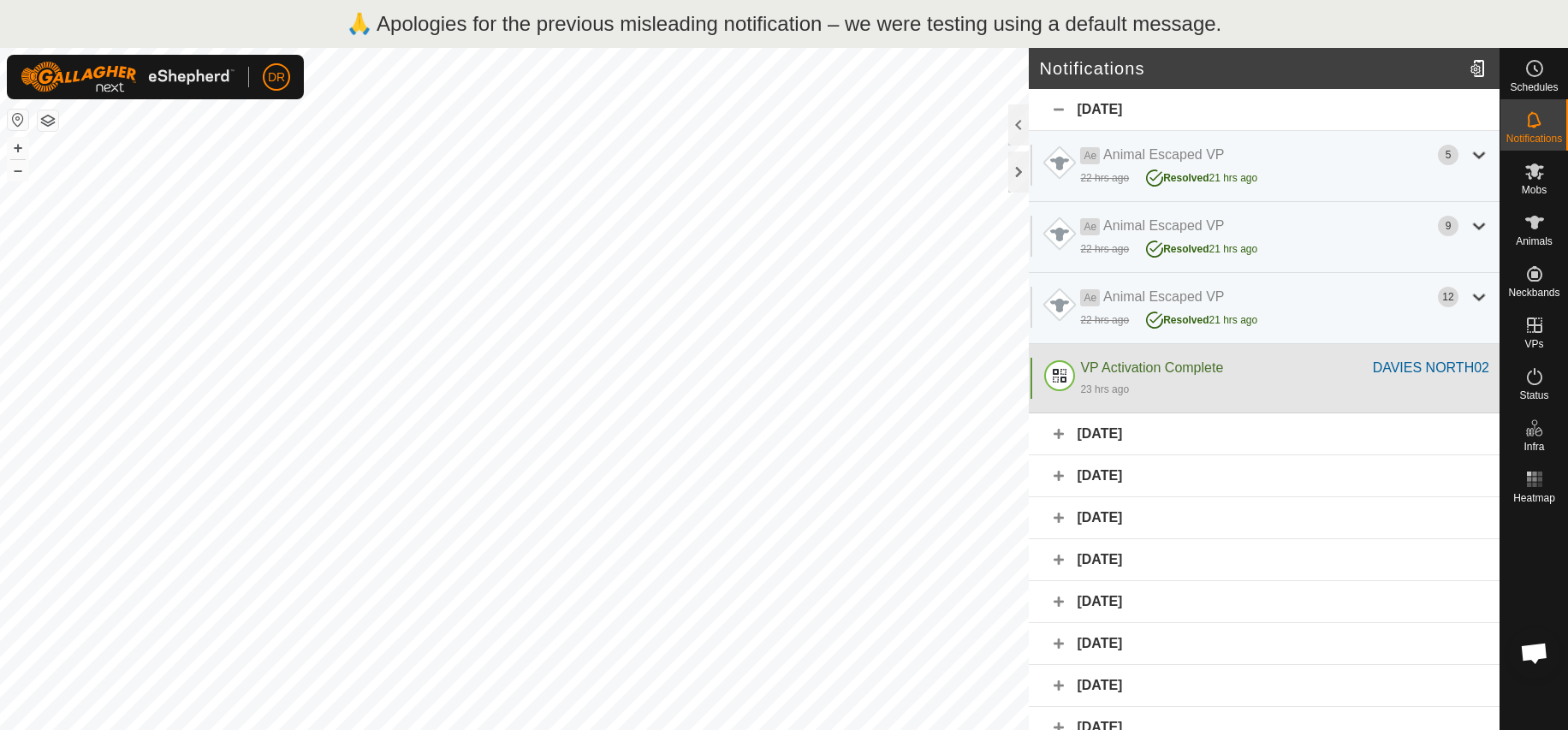
scroll to position [4, 0]
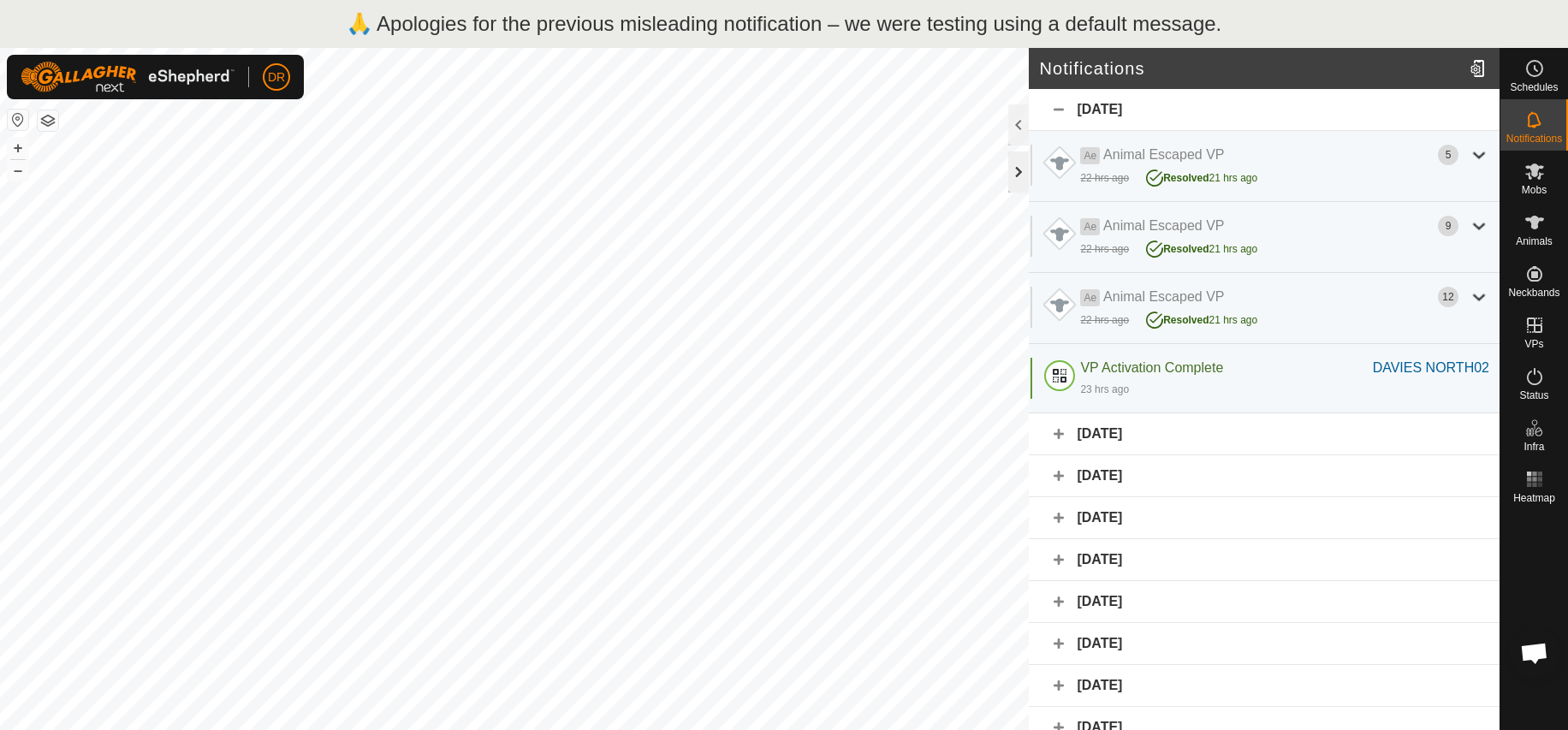
click at [1016, 169] on div at bounding box center [1018, 172] width 21 height 41
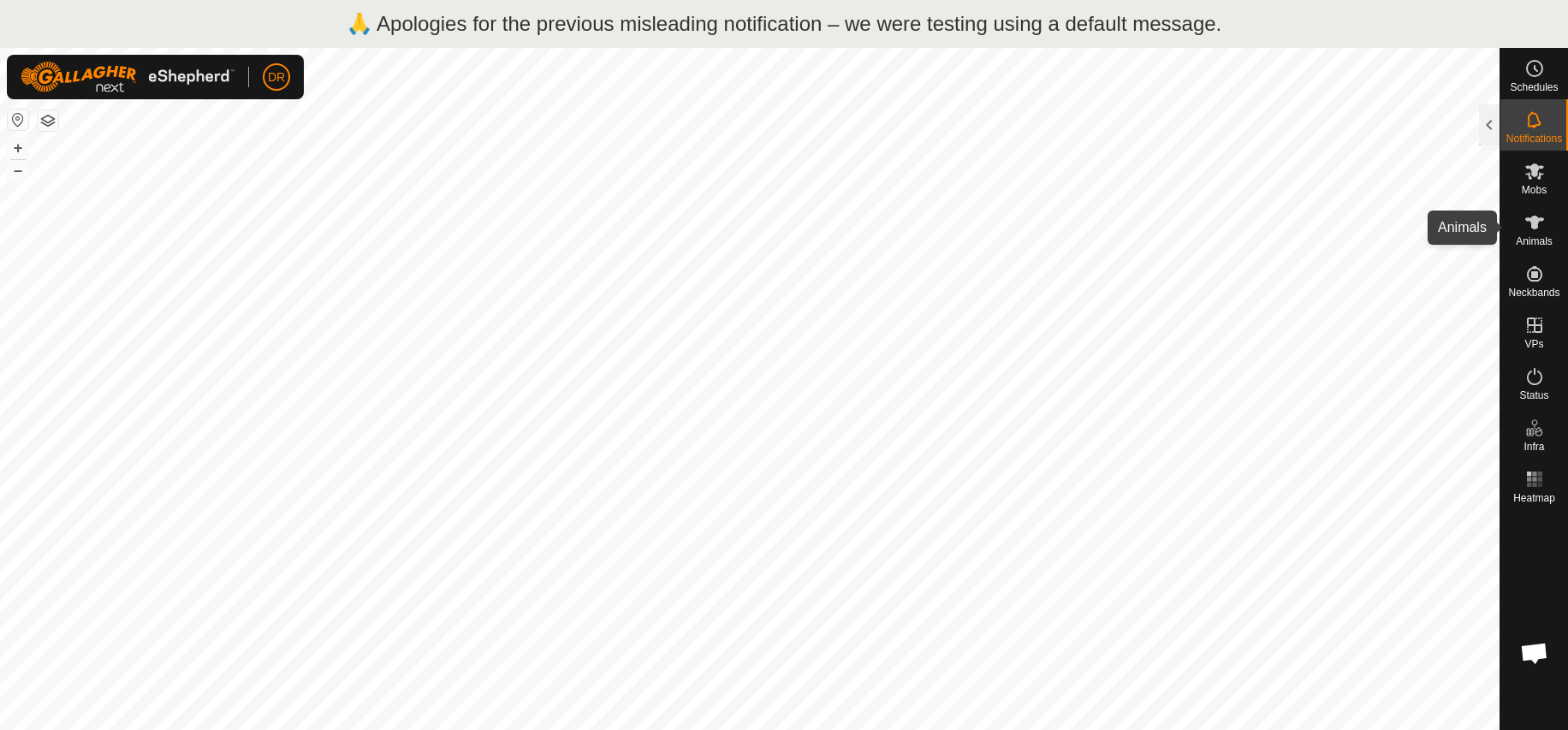
click at [1537, 229] on icon at bounding box center [1535, 223] width 21 height 21
click at [1541, 228] on icon at bounding box center [1535, 223] width 21 height 21
click at [1492, 125] on div at bounding box center [1489, 124] width 21 height 41
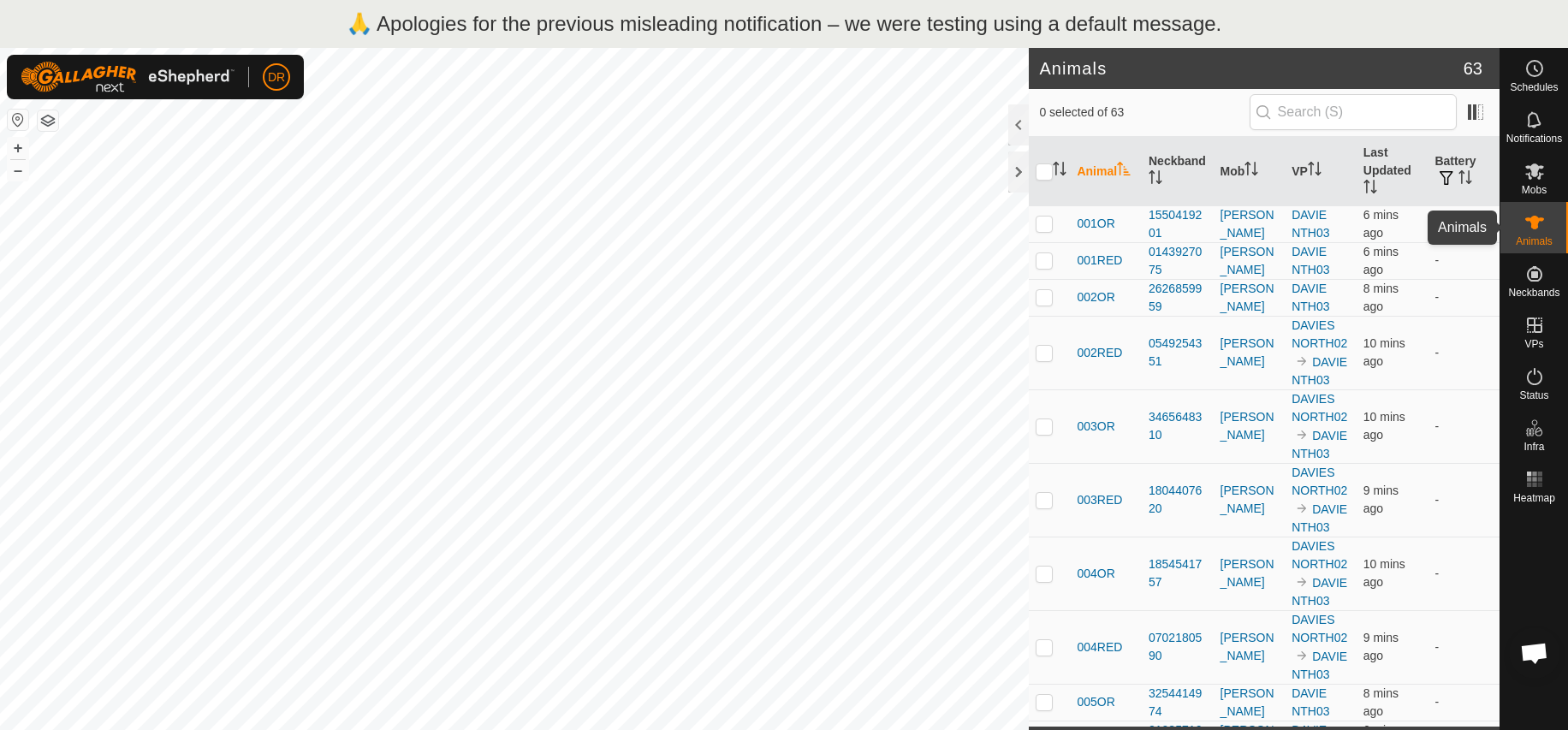
click at [1534, 227] on icon at bounding box center [1535, 223] width 19 height 13
click at [1534, 167] on icon at bounding box center [1535, 172] width 19 height 16
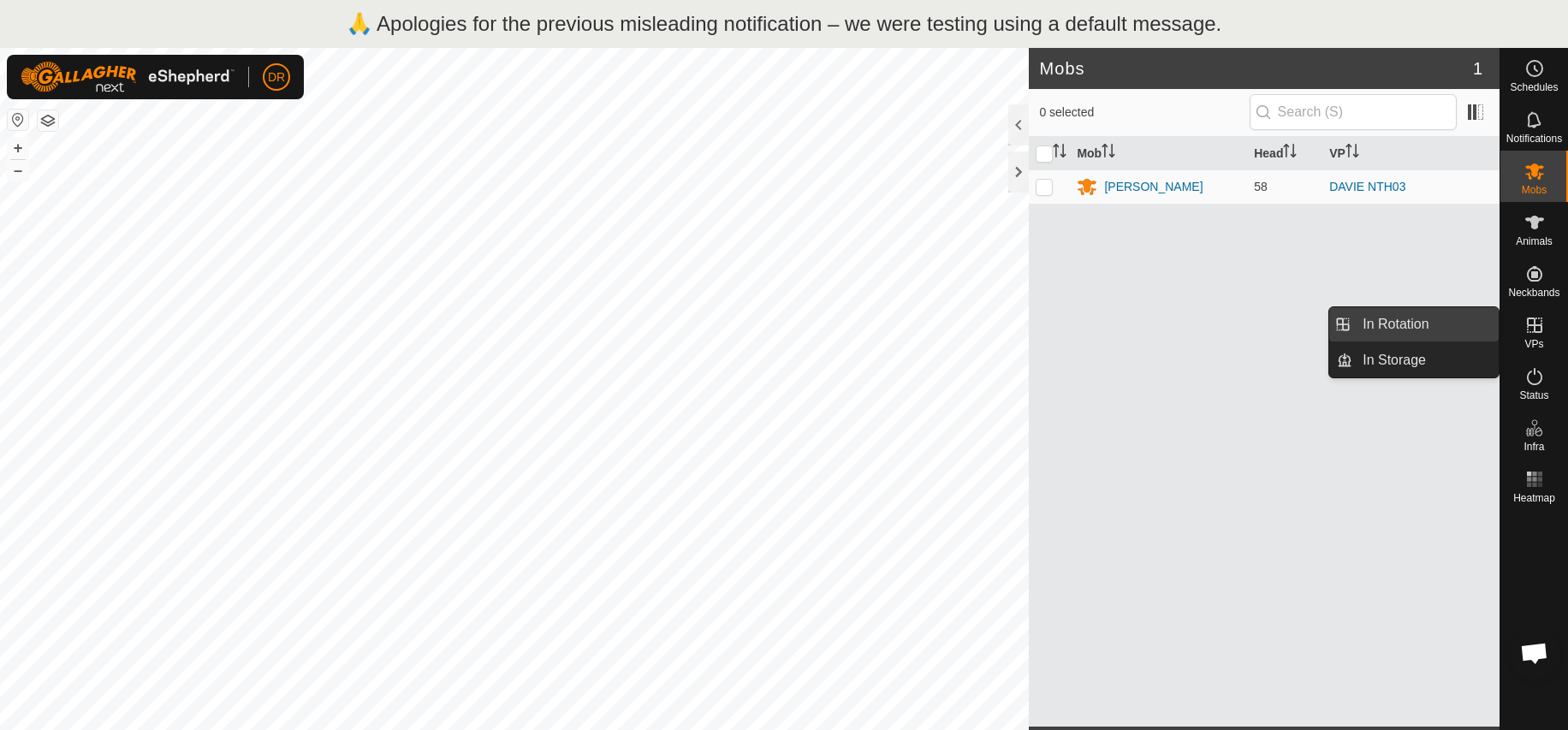
click at [1431, 324] on link "In Rotation" at bounding box center [1425, 324] width 146 height 34
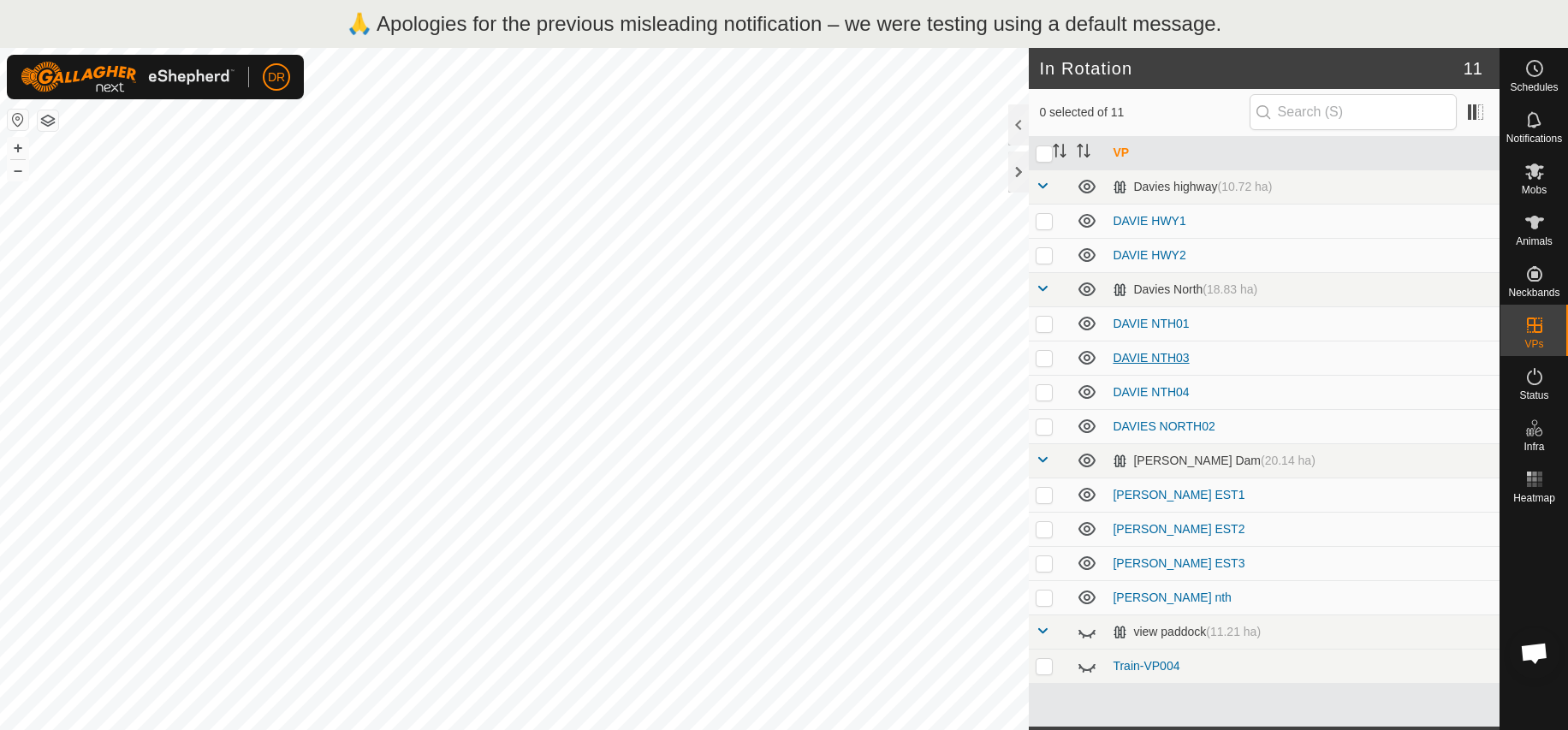
click at [1155, 357] on link "DAVIE NTH03" at bounding box center [1150, 357] width 76 height 13
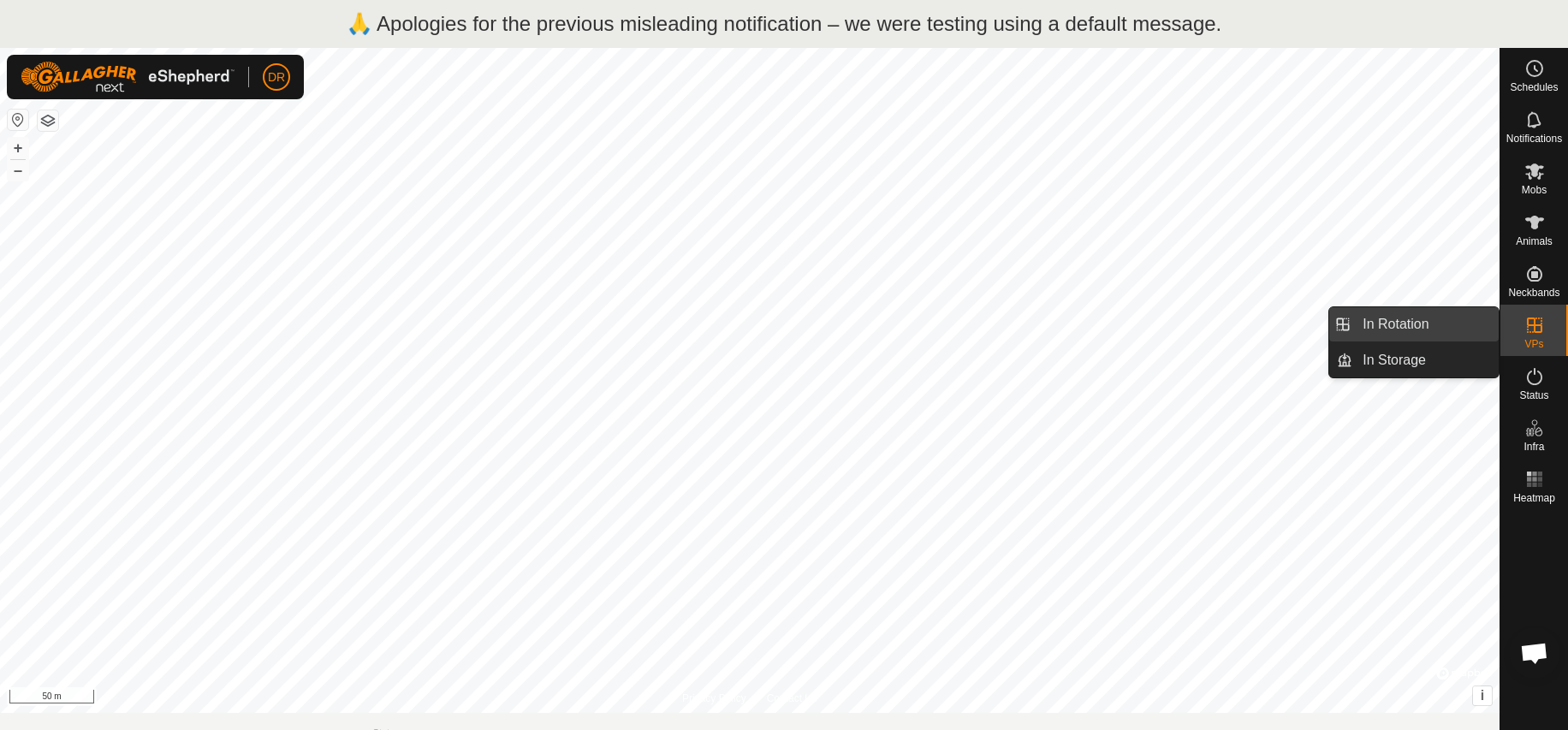
click at [1401, 319] on link "In Rotation" at bounding box center [1425, 324] width 146 height 34
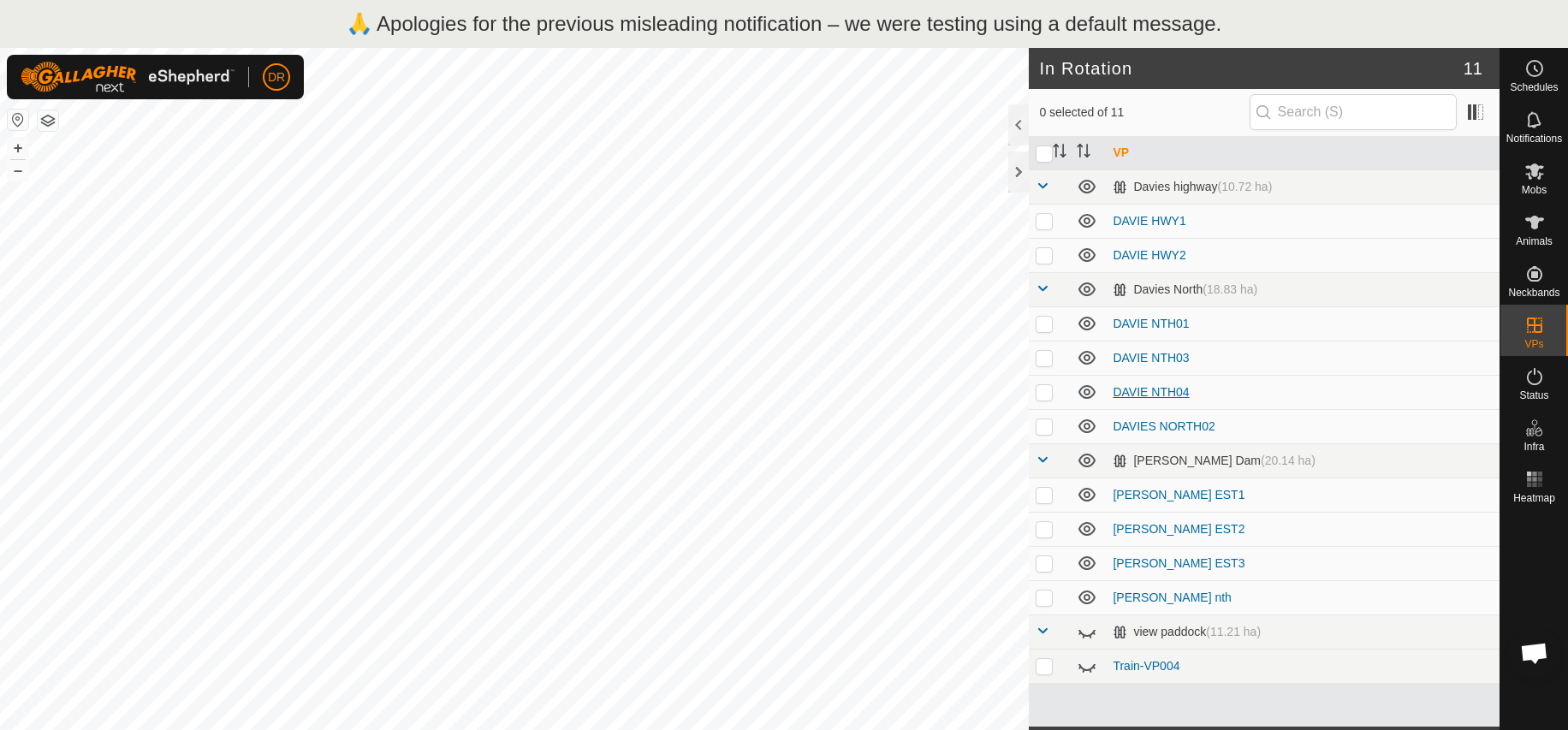
click at [1174, 393] on link "DAVIE NTH04" at bounding box center [1150, 392] width 76 height 13
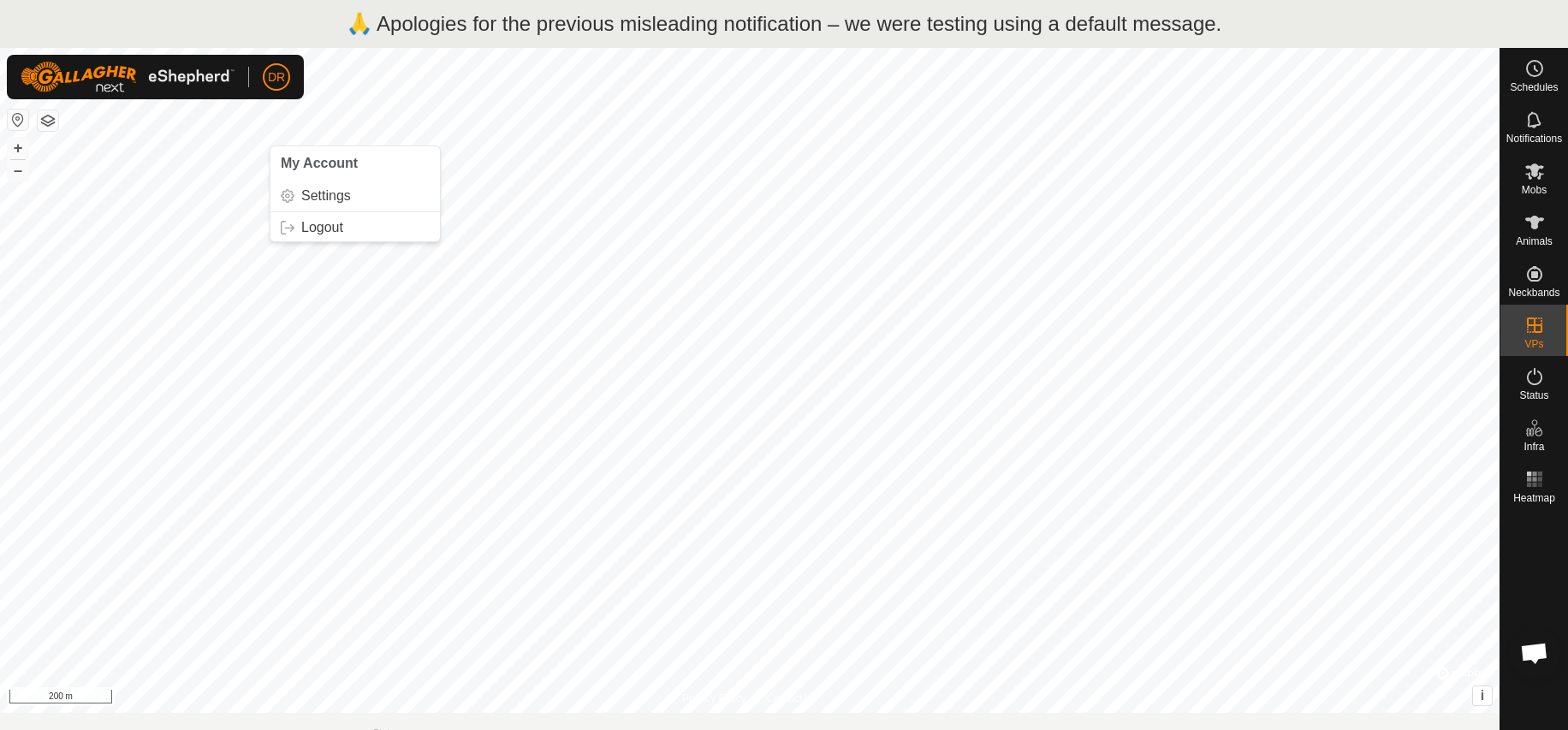
click at [270, 81] on span "DR" at bounding box center [277, 77] width 17 height 18
click at [316, 196] on link "Settings" at bounding box center [354, 195] width 170 height 27
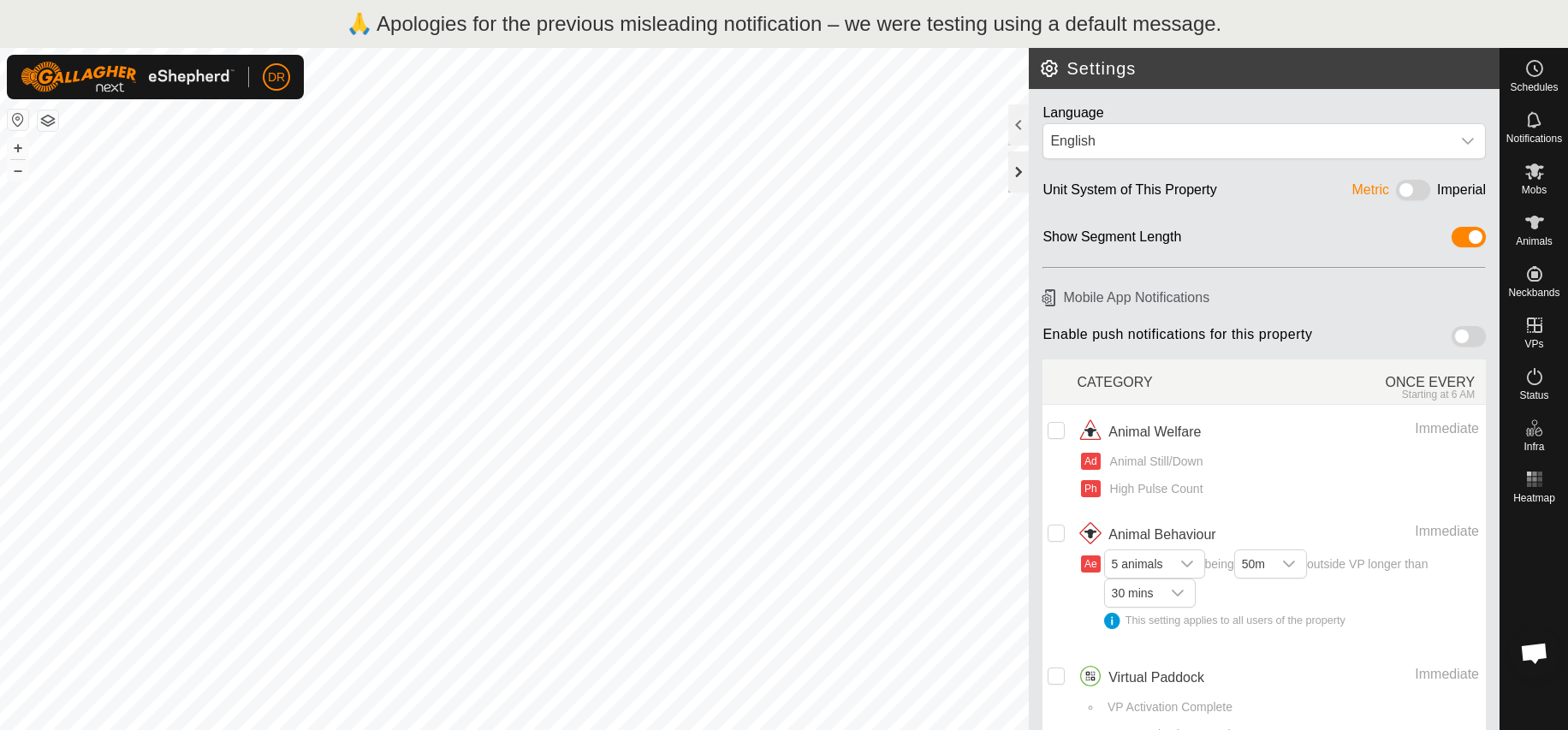
click at [1022, 176] on div at bounding box center [1018, 172] width 21 height 41
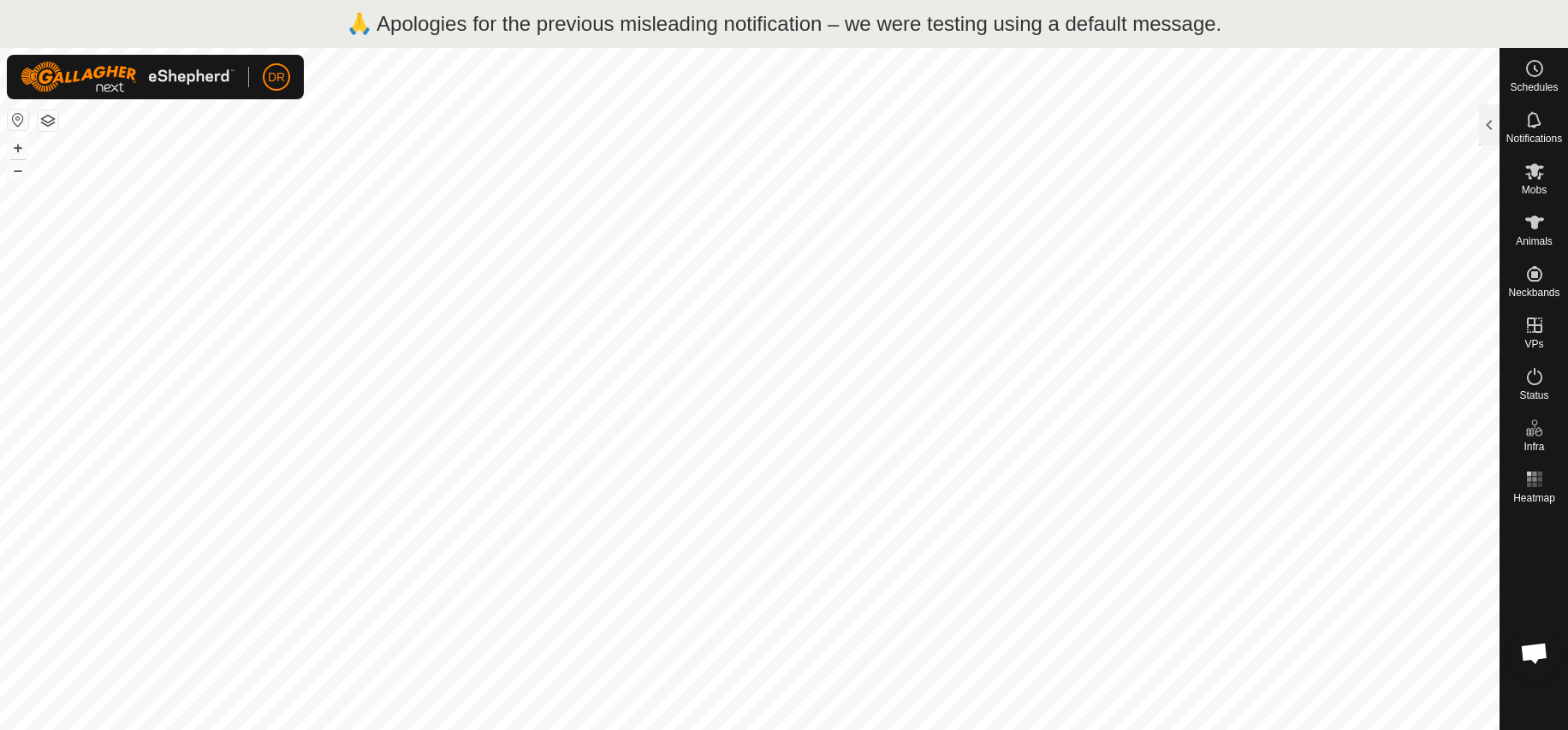
click at [48, 123] on button "button" at bounding box center [48, 121] width 21 height 21
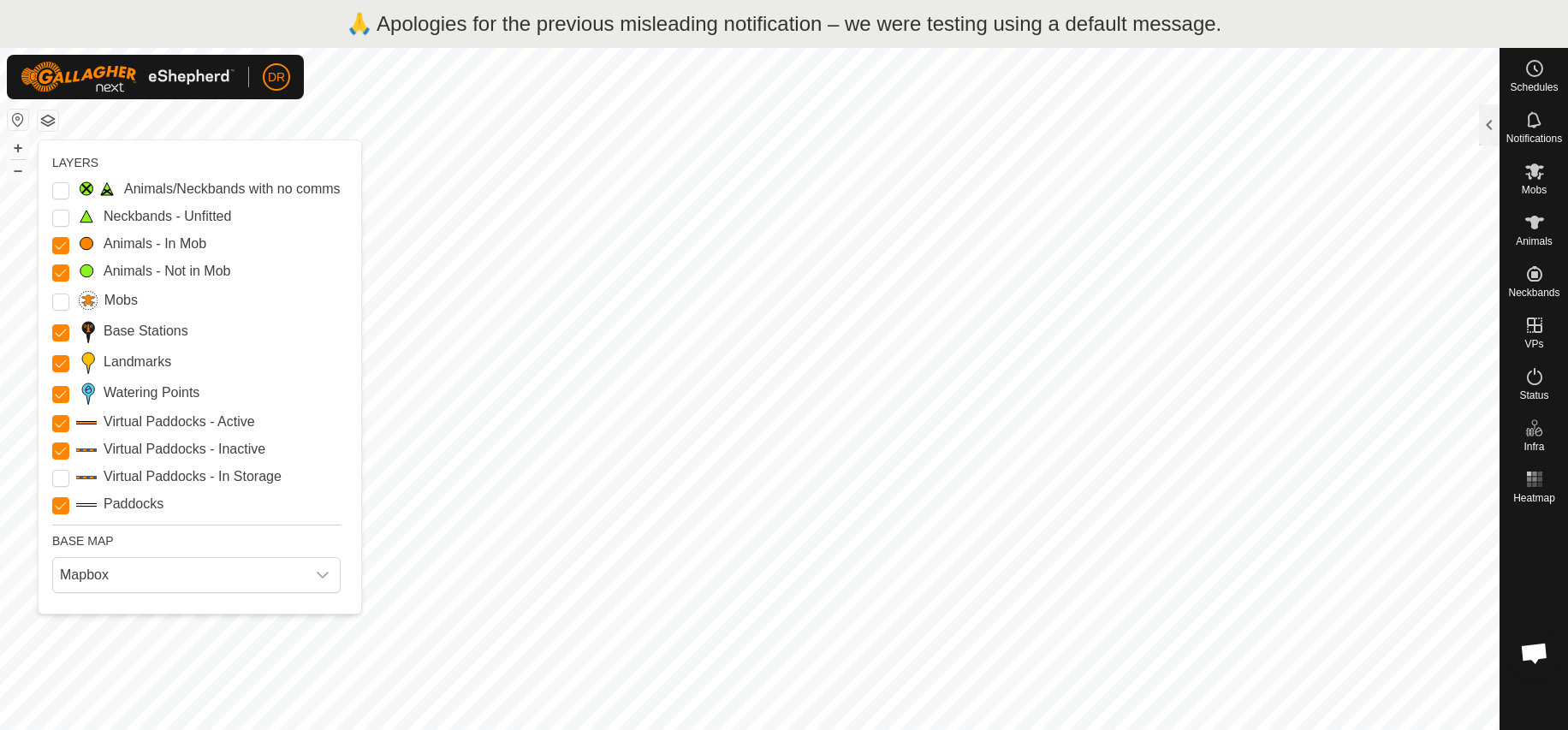
click at [58, 305] on input "Mobs" at bounding box center [61, 302] width 17 height 17
click at [47, 121] on button "button" at bounding box center [48, 121] width 21 height 21
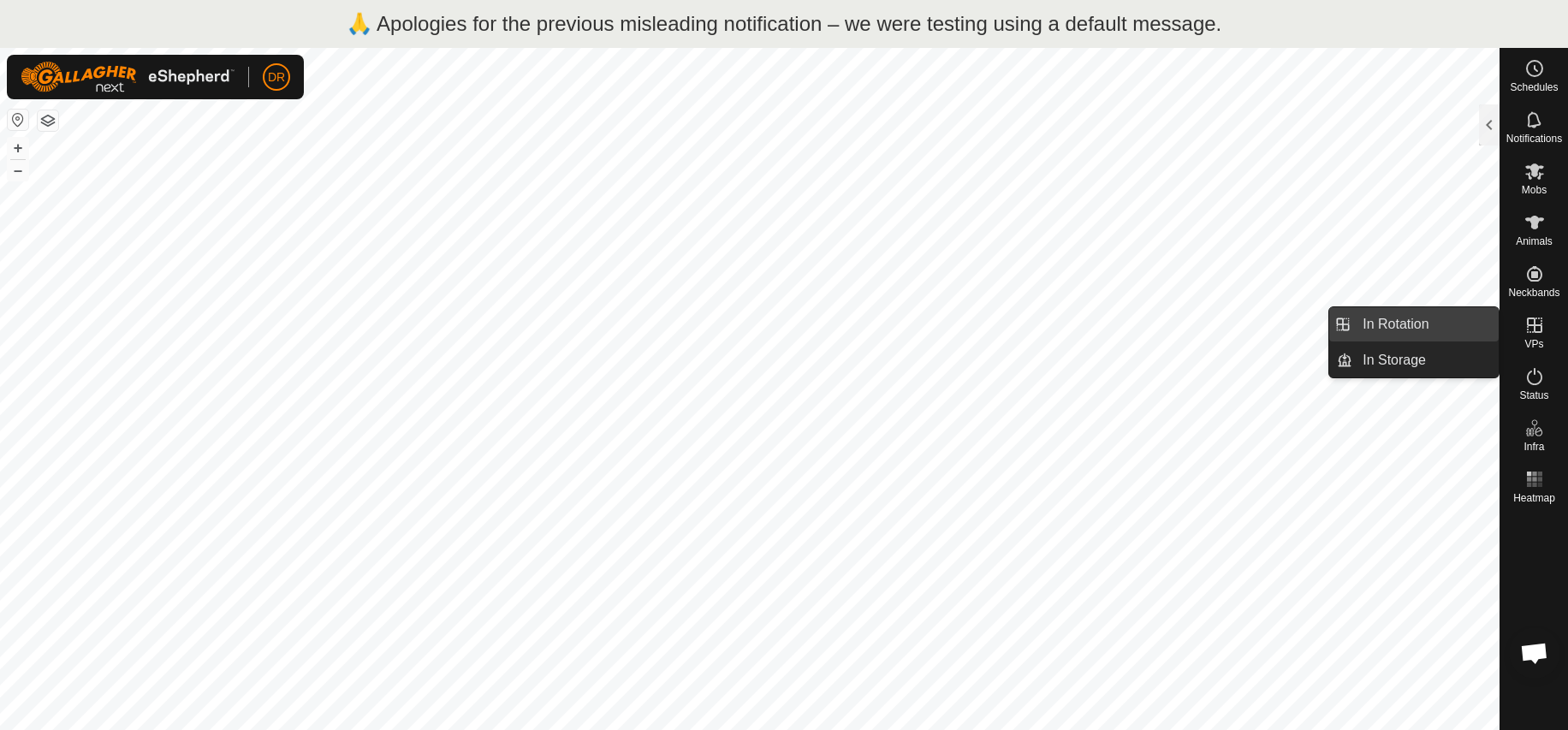
click at [1422, 328] on link "In Rotation" at bounding box center [1425, 324] width 146 height 34
click at [1553, 335] on div "VPs" at bounding box center [1533, 331] width 67 height 51
click at [1412, 322] on link "In Rotation" at bounding box center [1425, 324] width 146 height 34
click at [1439, 326] on link "In Rotation" at bounding box center [1425, 324] width 146 height 34
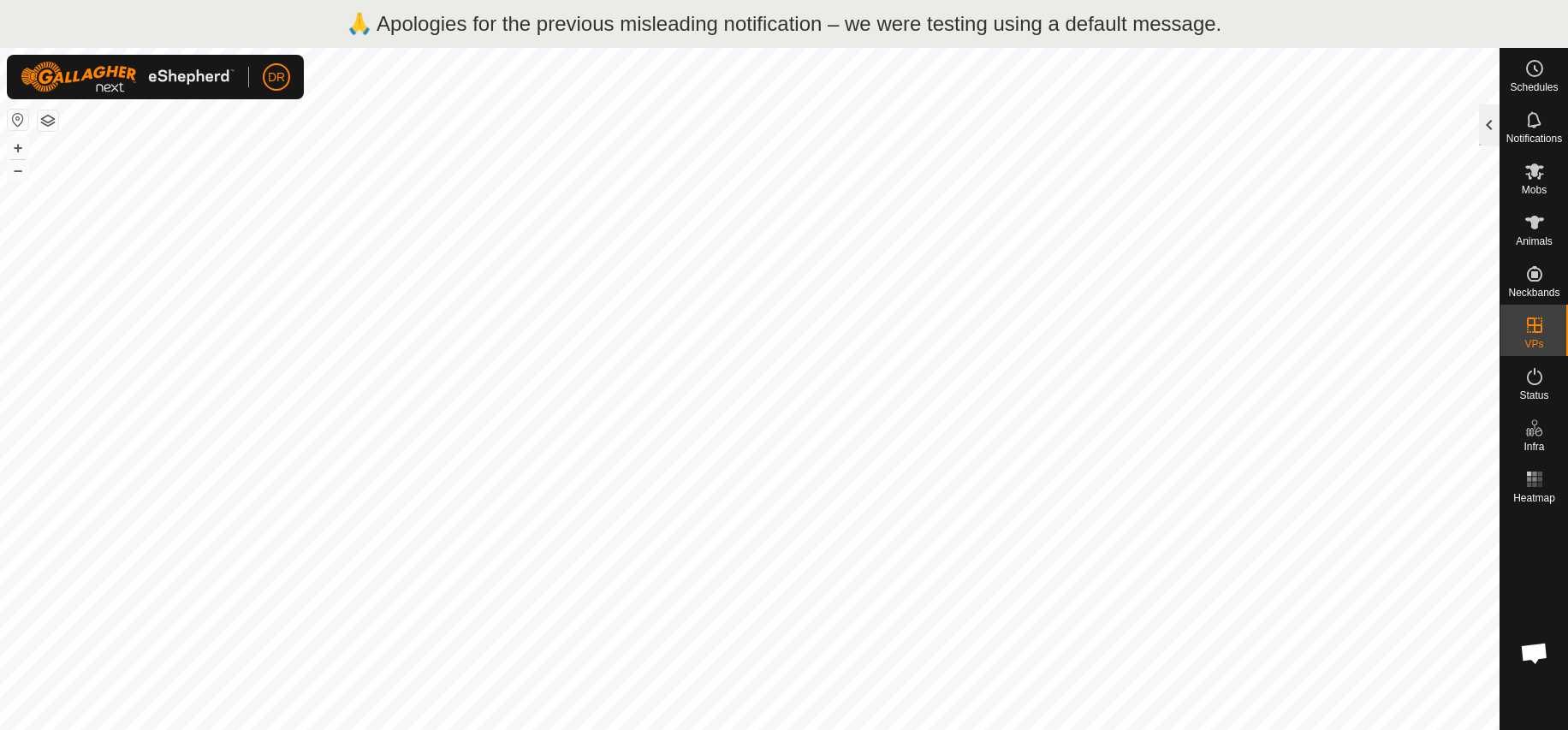
click at [1492, 130] on div at bounding box center [1489, 124] width 21 height 41
